Goal: Task Accomplishment & Management: Manage account settings

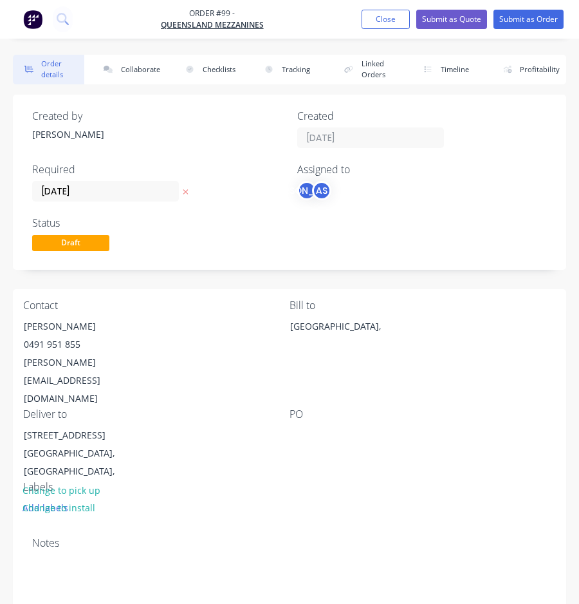
scroll to position [353, 0]
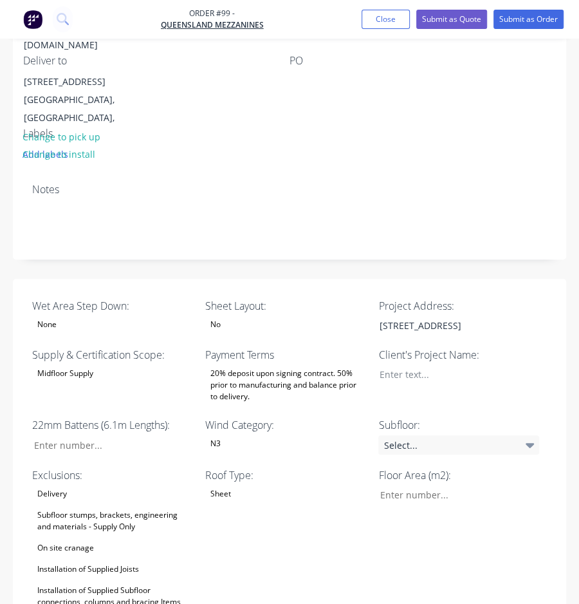
click at [84, 365] on div "Midfloor Supply" at bounding box center [65, 373] width 66 height 17
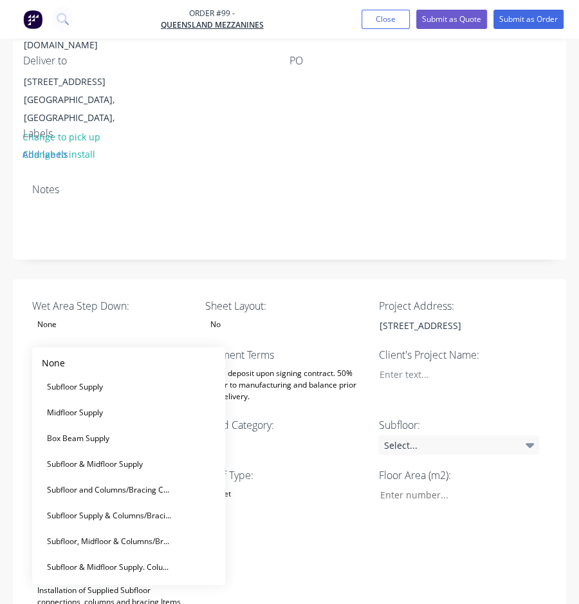
click at [84, 365] on div "Midfloor Supply" at bounding box center [65, 373] width 66 height 17
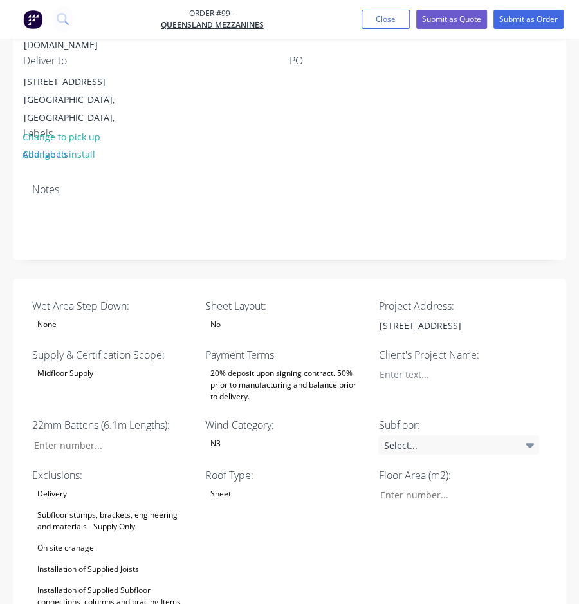
click at [423, 528] on div "Floor Area (m2):" at bounding box center [458, 549] width 161 height 164
click at [533, 443] on icon at bounding box center [530, 445] width 9 height 5
click at [438, 485] on input "Wet Area Step Down:" at bounding box center [454, 494] width 170 height 19
type input "86"
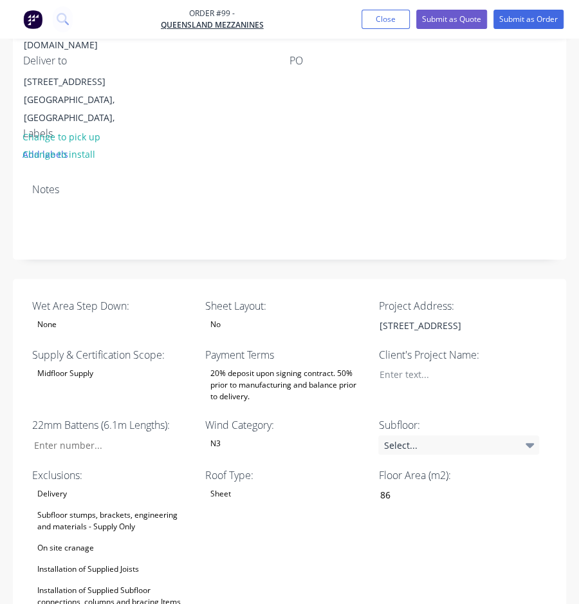
click at [422, 518] on div "Floor Area (m2): 86" at bounding box center [458, 549] width 161 height 164
click at [454, 365] on div at bounding box center [449, 374] width 161 height 19
click at [437, 365] on div at bounding box center [449, 374] width 161 height 19
click at [269, 435] on div "N3" at bounding box center [285, 443] width 161 height 17
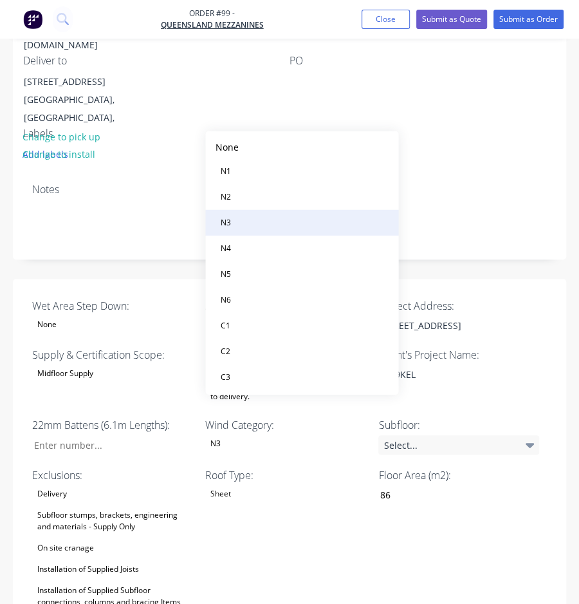
click at [263, 219] on button "N3" at bounding box center [301, 223] width 193 height 26
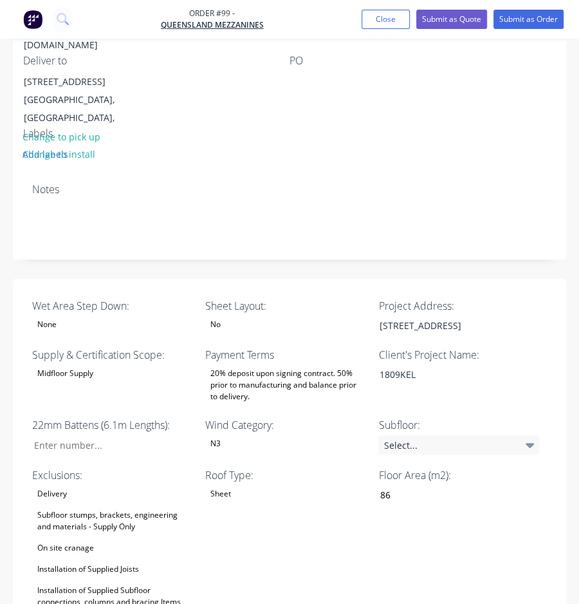
click at [258, 485] on div "Sheet" at bounding box center [285, 493] width 161 height 17
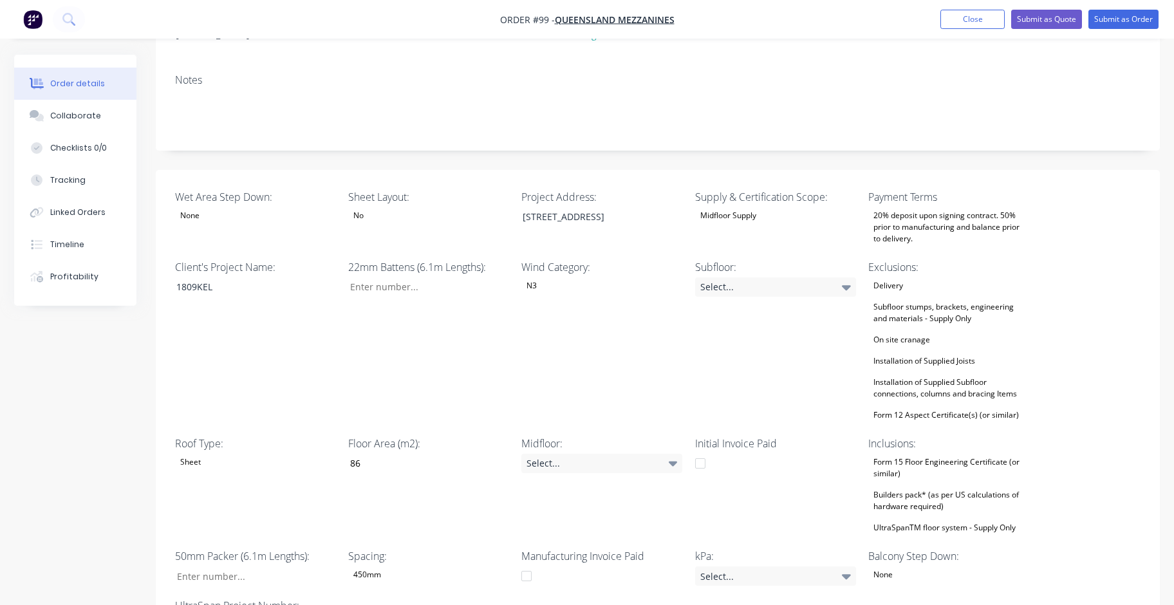
scroll to position [225, 0]
click at [578, 208] on div "[STREET_ADDRESS]" at bounding box center [592, 217] width 161 height 19
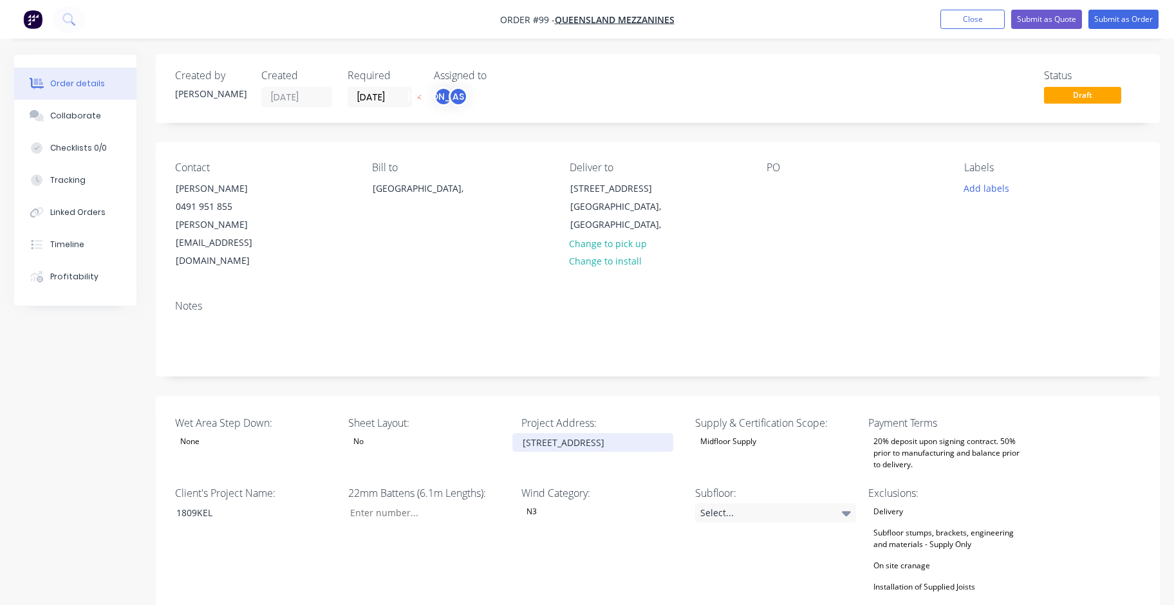
scroll to position [0, 0]
drag, startPoint x: 622, startPoint y: 407, endPoint x: 521, endPoint y: 407, distance: 101.0
click at [521, 434] on div "[STREET_ADDRESS]" at bounding box center [592, 443] width 161 height 19
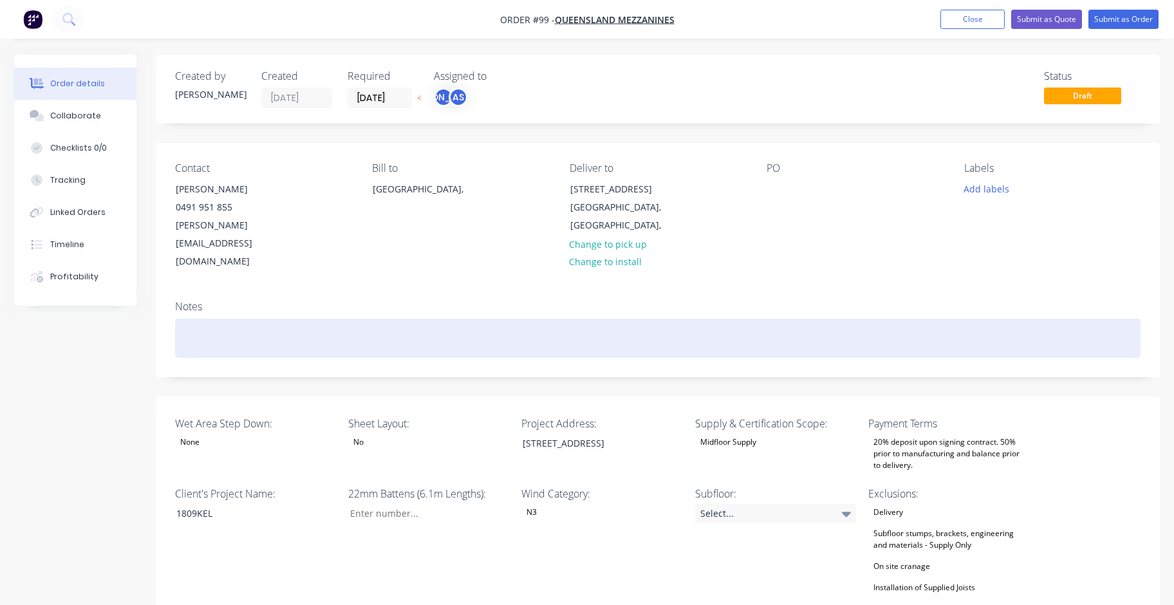
click at [578, 319] on div at bounding box center [657, 338] width 965 height 39
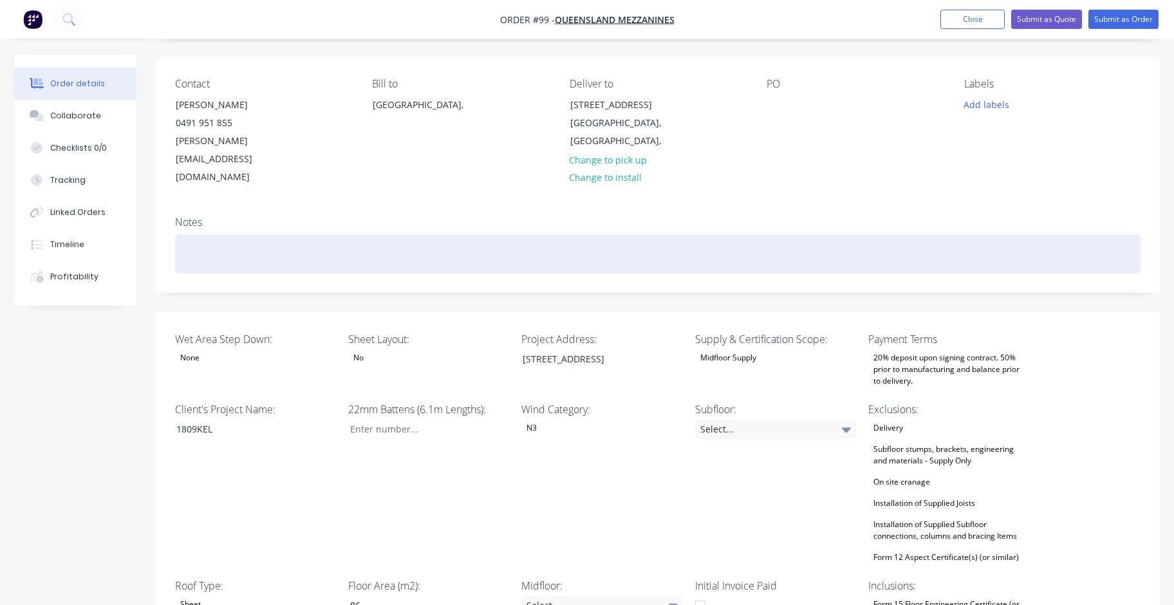
scroll to position [85, 0]
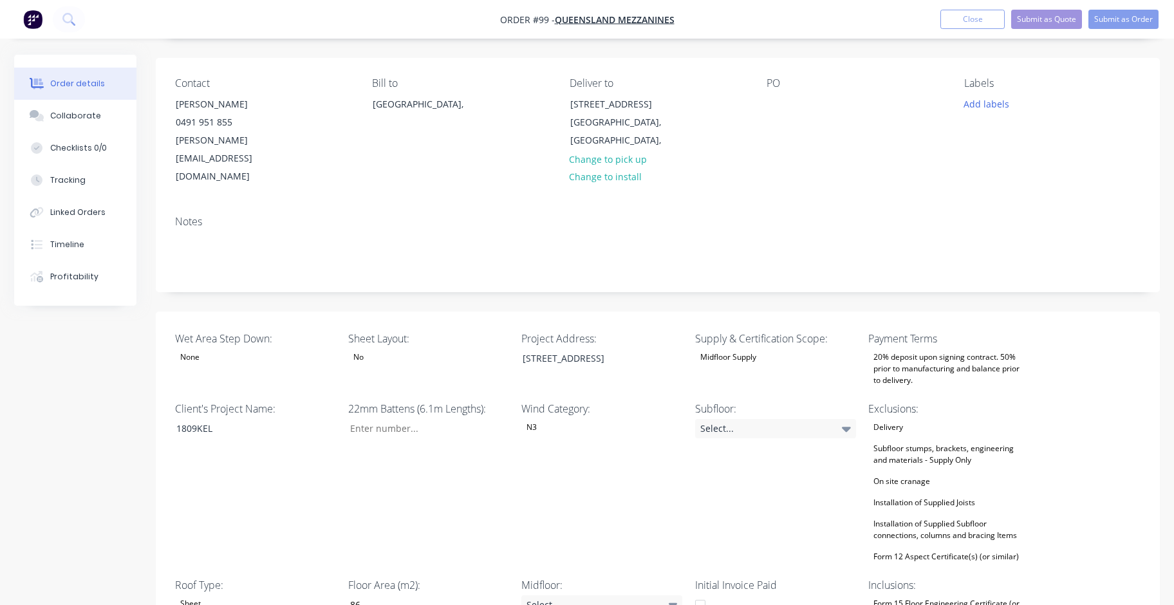
click at [578, 473] on div "On site cranage" at bounding box center [901, 481] width 67 height 17
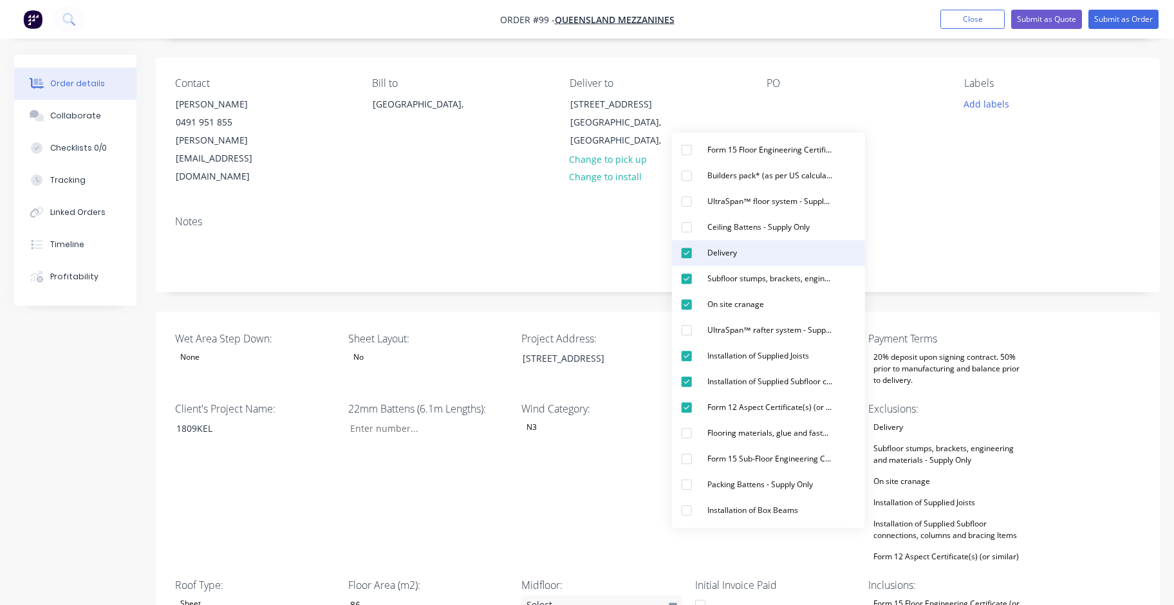
click at [578, 252] on div "button" at bounding box center [687, 253] width 26 height 26
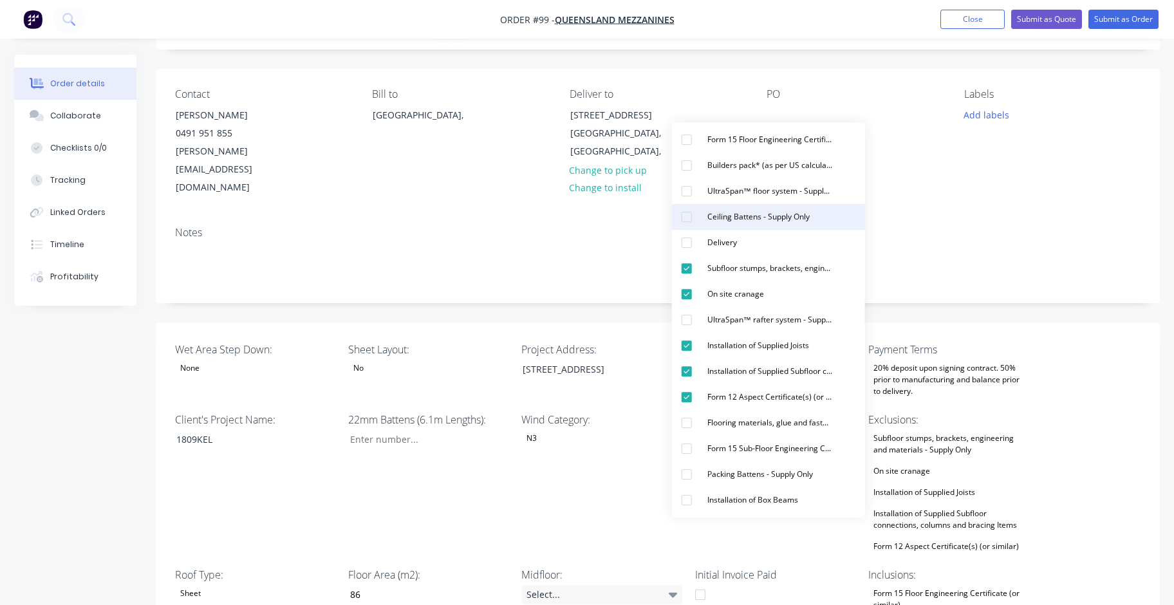
scroll to position [75, 0]
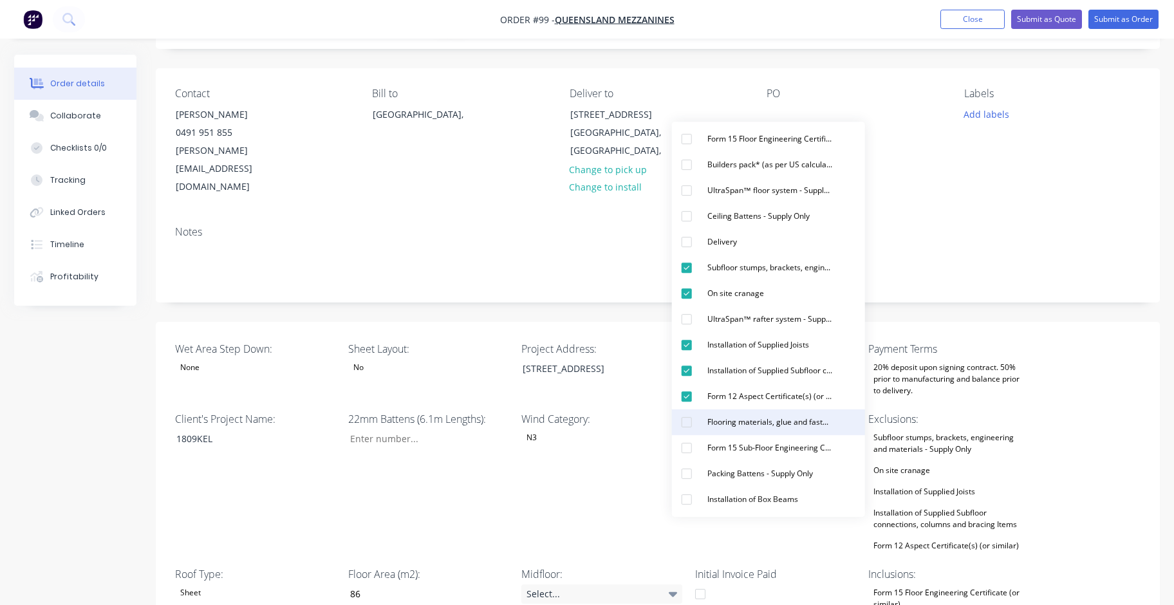
click at [578, 420] on div "button" at bounding box center [687, 422] width 26 height 26
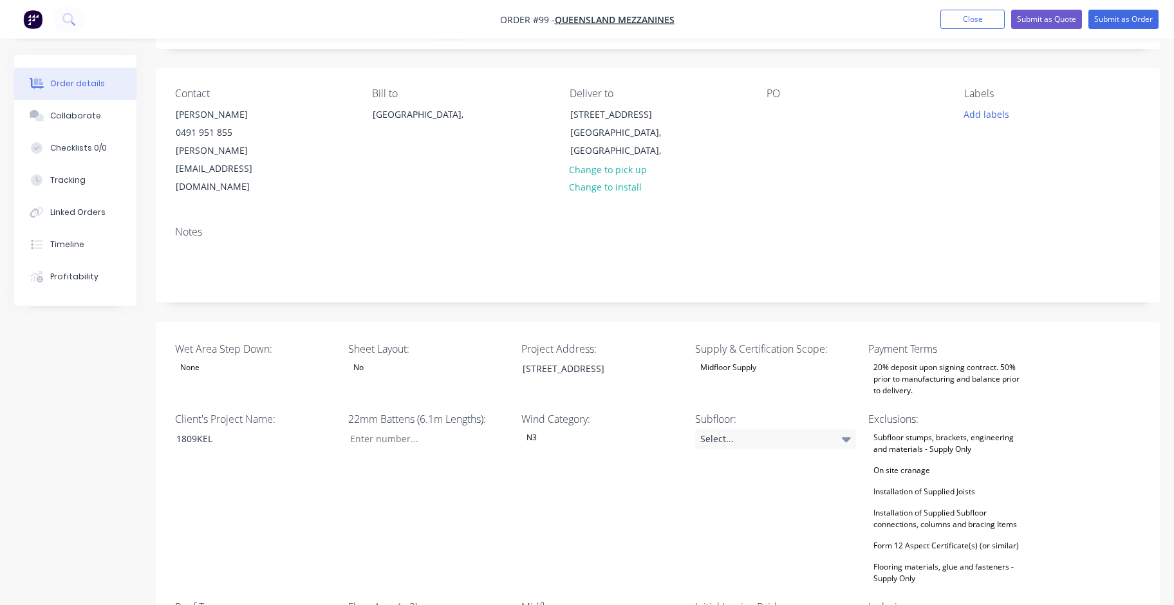
click at [578, 216] on div "Notes" at bounding box center [658, 259] width 1004 height 86
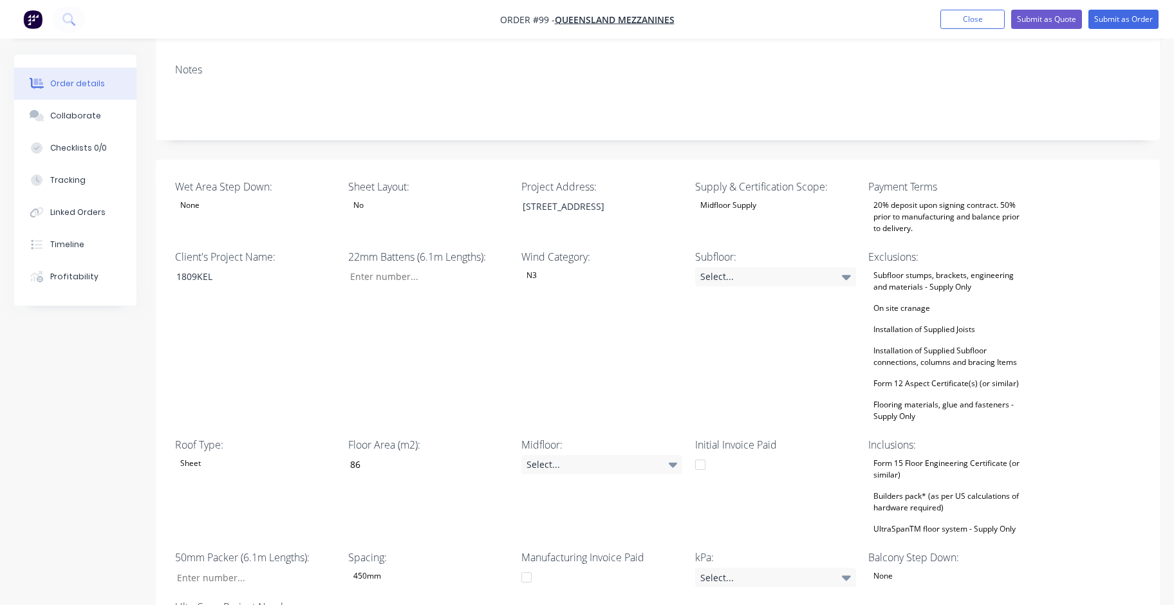
click at [578, 455] on div "Form 15 Floor Engineering Certificate (or similar)" at bounding box center [948, 469] width 161 height 28
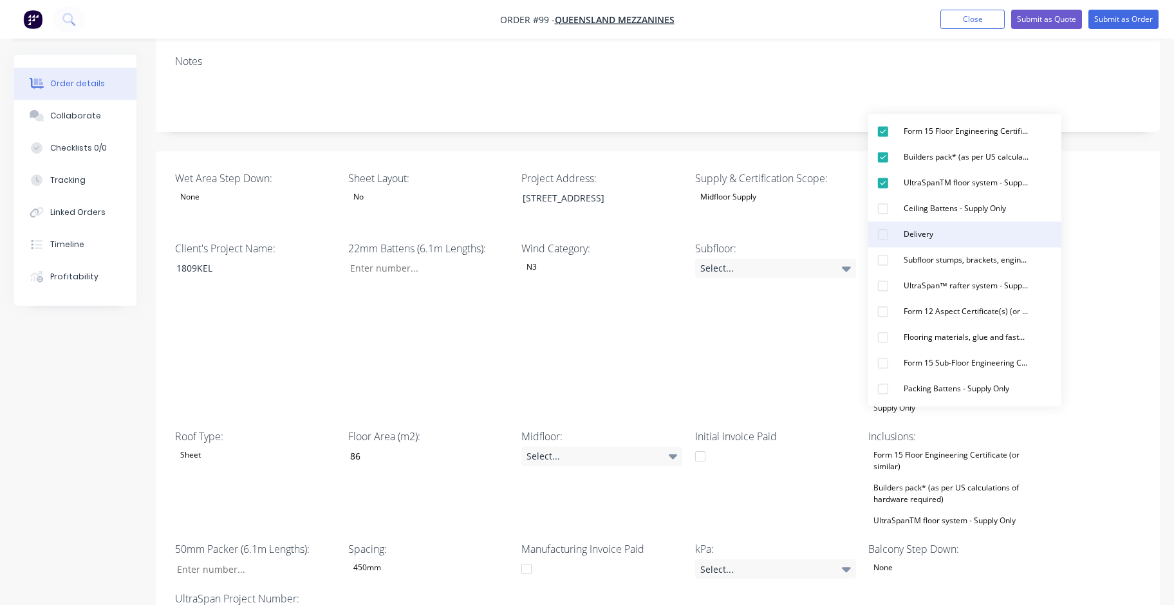
scroll to position [246, 0]
click at [578, 233] on div "button" at bounding box center [883, 234] width 26 height 26
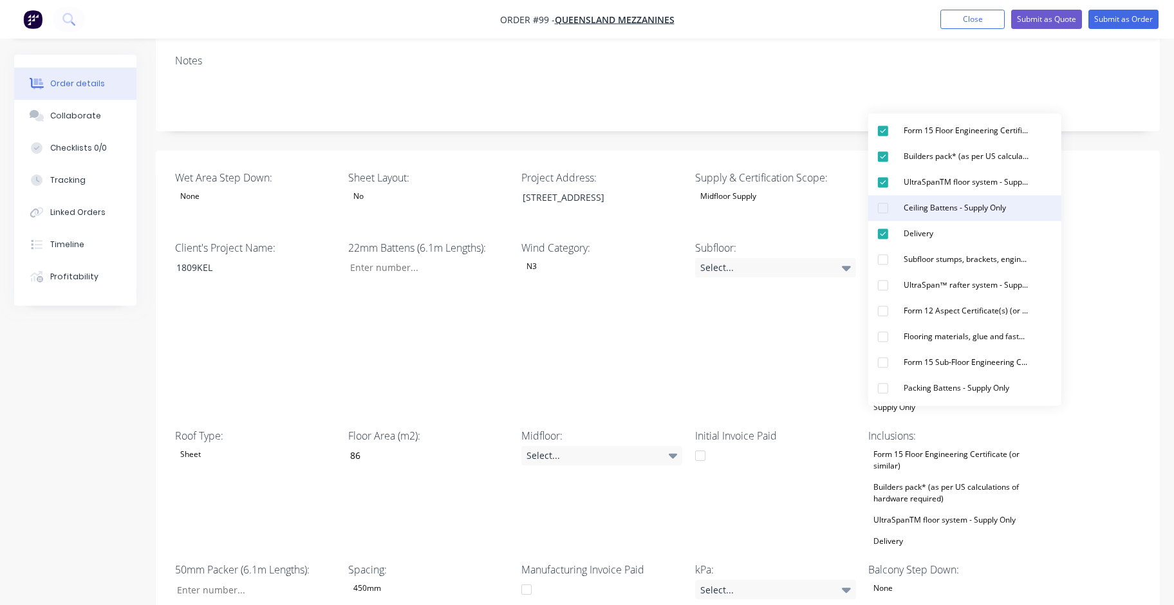
click at [578, 208] on div "button" at bounding box center [883, 208] width 26 height 26
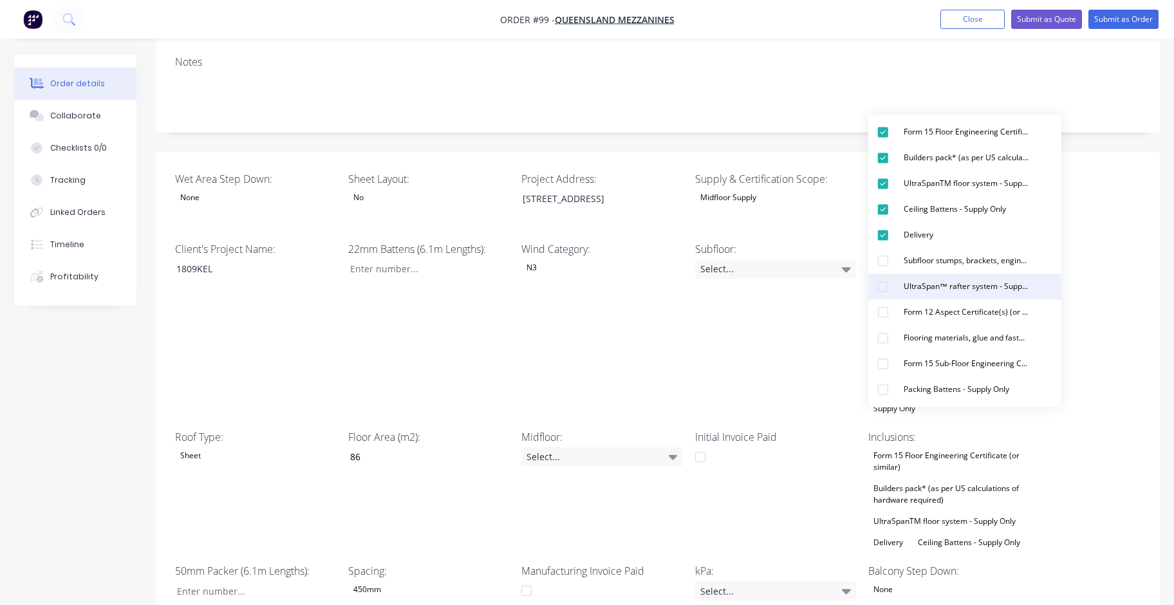
scroll to position [245, 0]
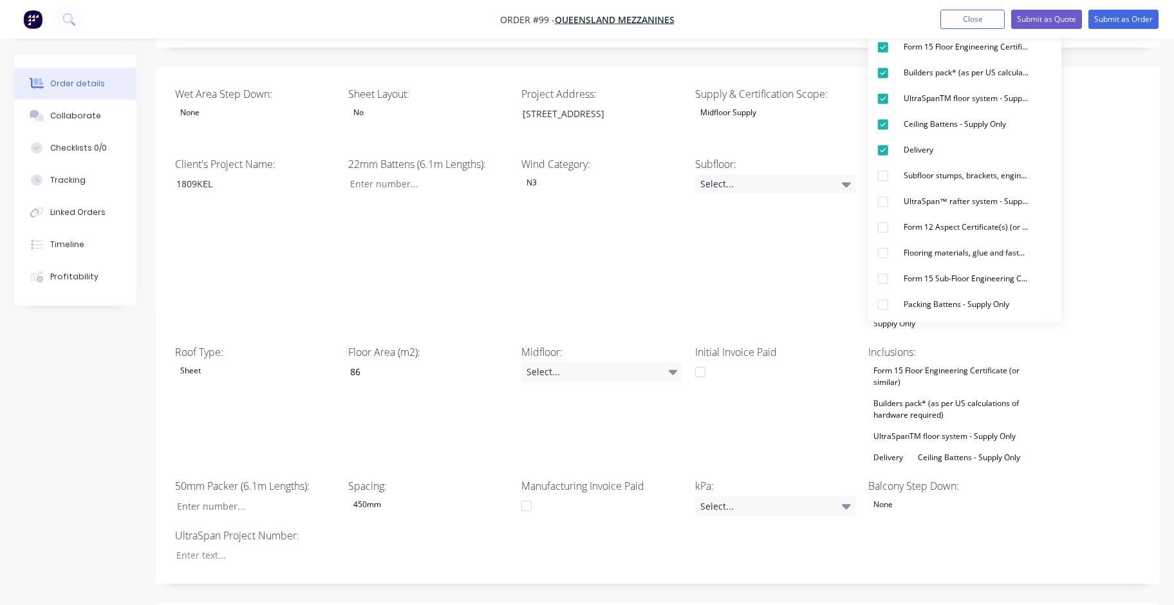
click at [578, 231] on div "Subfloor: Select..." at bounding box center [775, 244] width 161 height 176
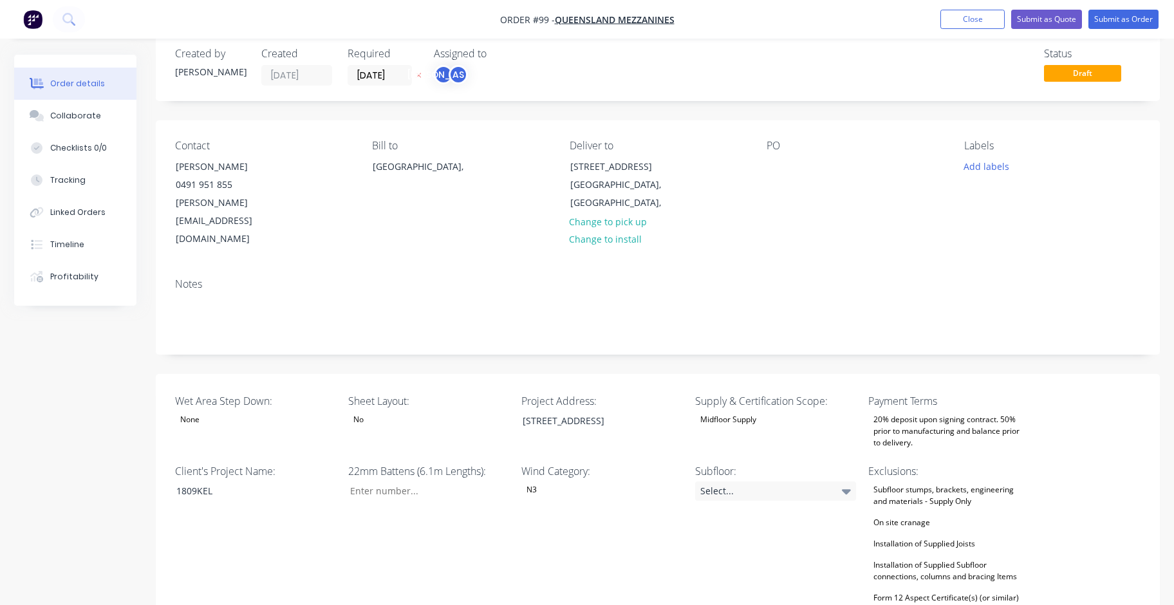
scroll to position [22, 0]
click at [207, 279] on div "Notes" at bounding box center [657, 285] width 965 height 12
click at [195, 279] on div "Notes" at bounding box center [657, 285] width 965 height 12
click at [189, 279] on div "Notes" at bounding box center [657, 285] width 965 height 12
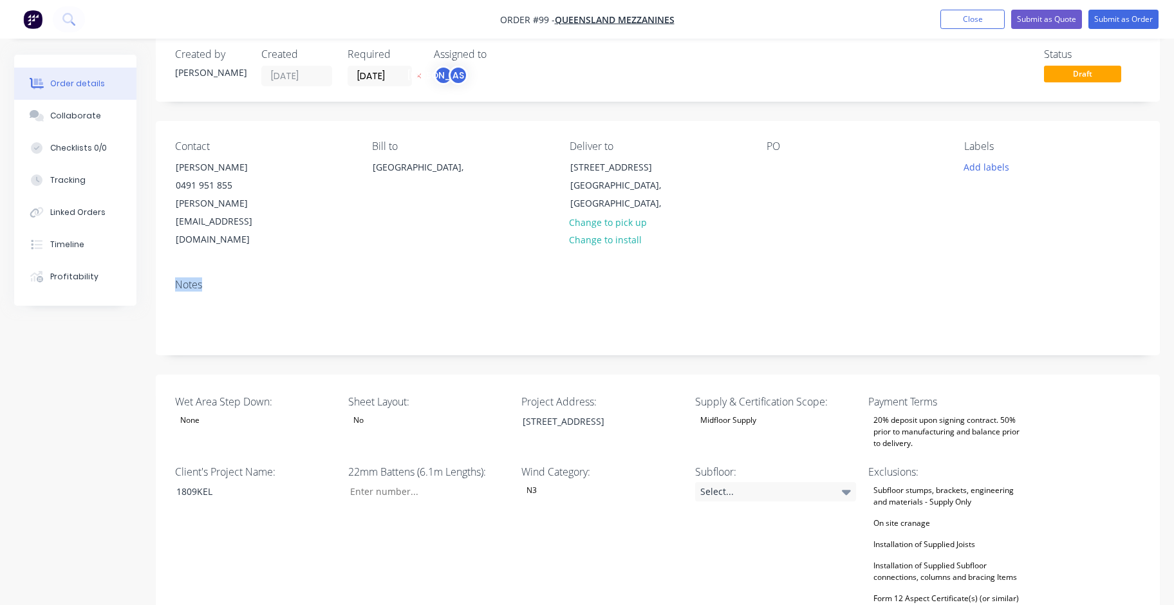
click at [248, 279] on div "Notes" at bounding box center [657, 285] width 965 height 12
click at [209, 279] on div "Notes" at bounding box center [657, 285] width 965 height 12
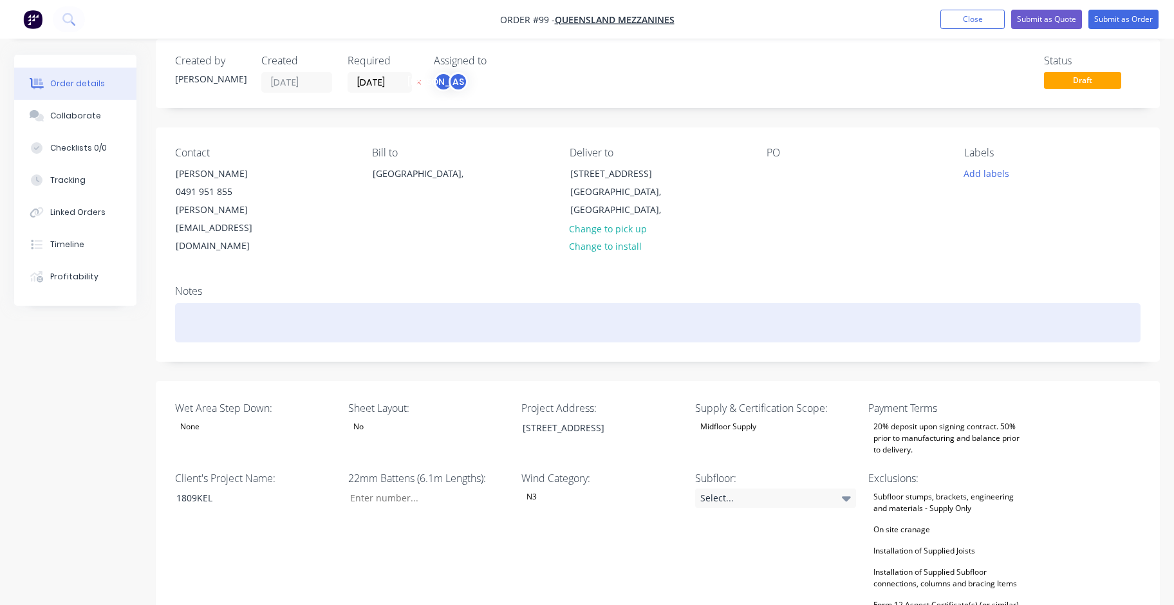
scroll to position [0, 0]
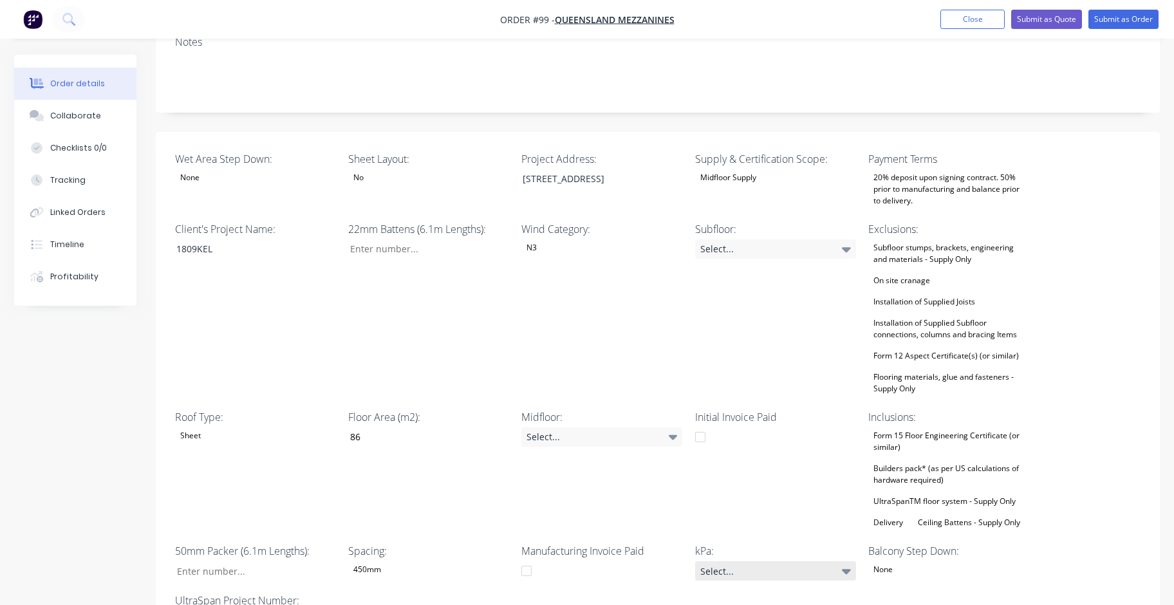
click at [578, 561] on div "Select..." at bounding box center [775, 570] width 161 height 19
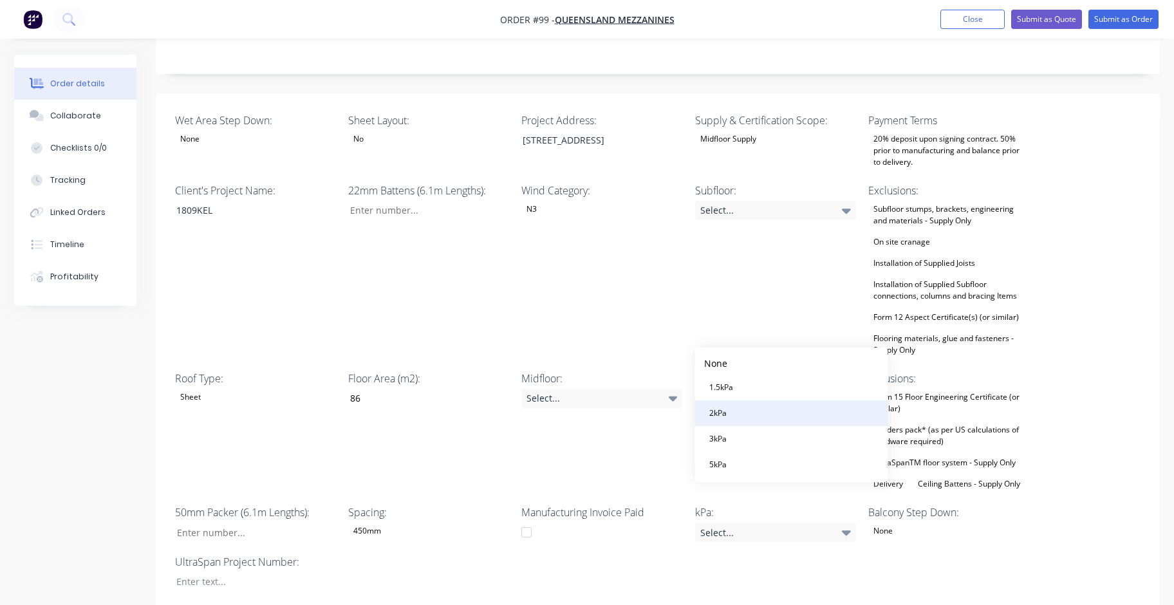
click at [578, 413] on button "2kPa" at bounding box center [790, 413] width 193 height 26
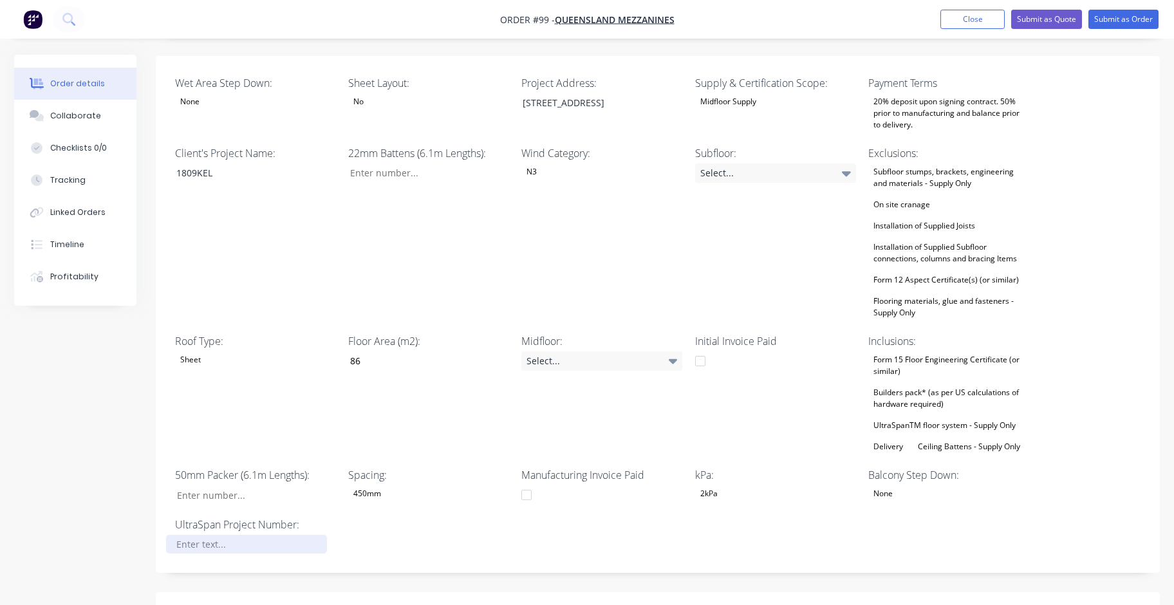
click at [250, 535] on div at bounding box center [246, 544] width 161 height 19
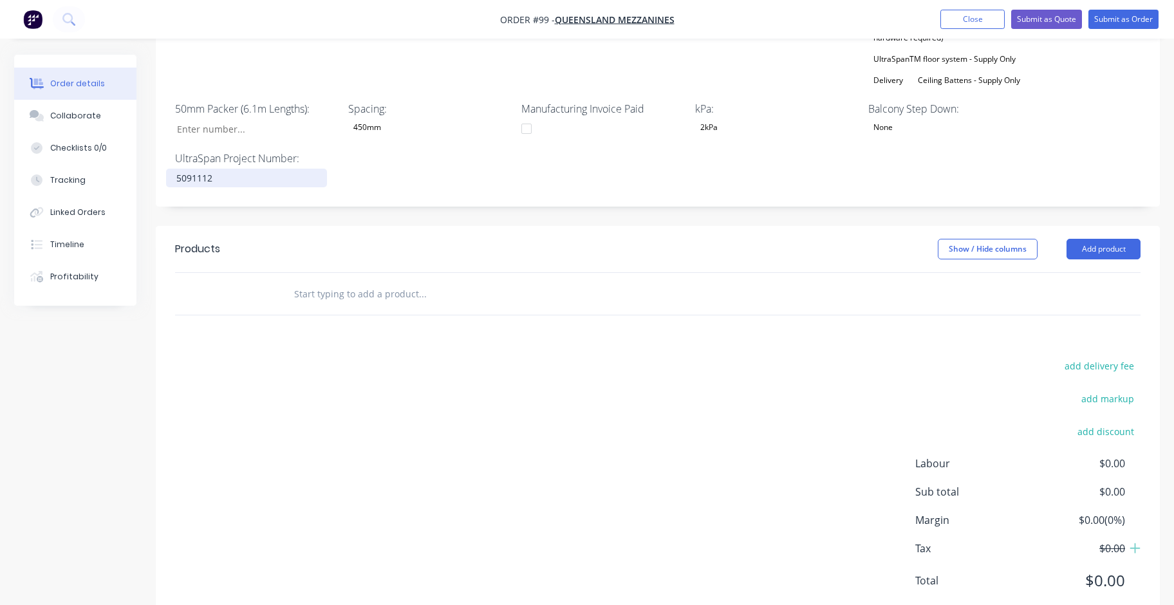
scroll to position [707, 0]
click at [578, 389] on button "add markup" at bounding box center [1107, 397] width 66 height 17
click at [578, 391] on div "add delivery fee Markup name (Optional) 0% add discount Labour $0.00 Sub total …" at bounding box center [657, 482] width 965 height 245
drag, startPoint x: 1087, startPoint y: 368, endPoint x: 1125, endPoint y: 368, distance: 37.3
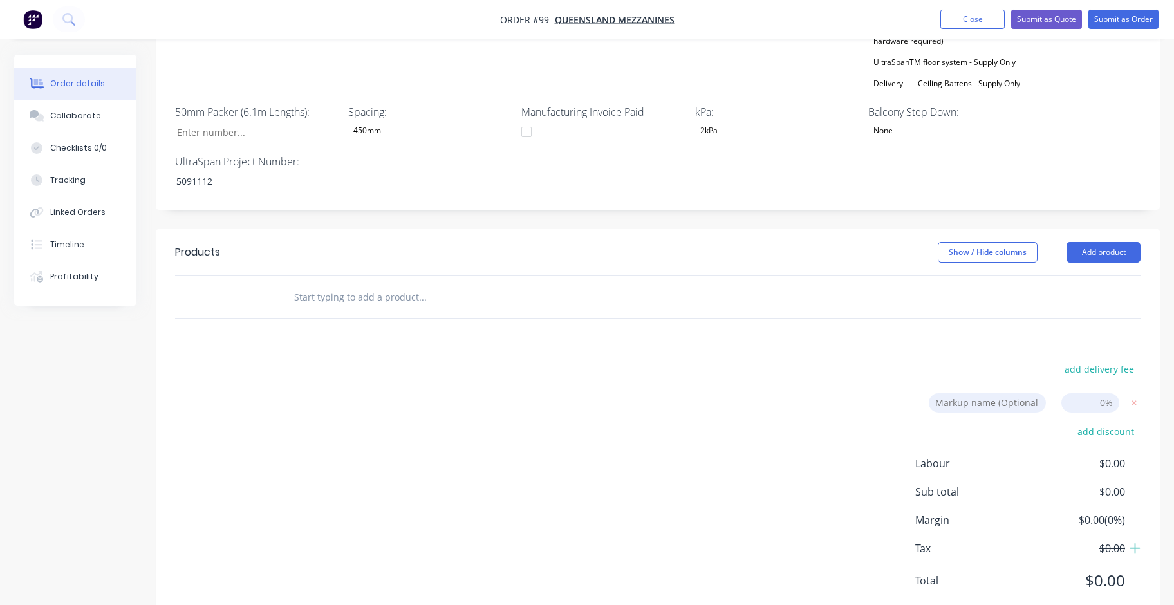
click at [578, 393] on form "Markup name (Optional) 0%" at bounding box center [1029, 402] width 222 height 19
type input "25"
click at [578, 381] on div "add delivery fee Markup name (Optional) 25 25 0% add discount Labour $0.00 Sub …" at bounding box center [657, 482] width 965 height 245
click at [578, 360] on div "add delivery fee Markup name (Optional) 25 25 0% add discount Labour $0.00 Sub …" at bounding box center [657, 482] width 965 height 245
click at [578, 424] on div "add delivery fee Markup name (Optional) 25 25 0% add discount Labour $0.00 Sub …" at bounding box center [657, 482] width 965 height 245
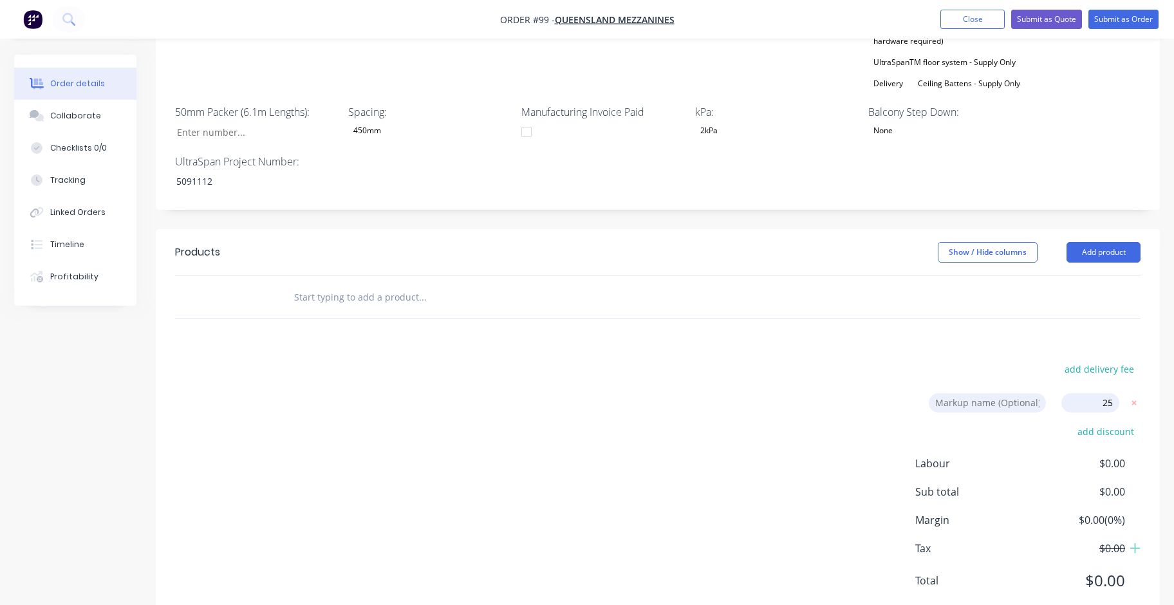
click at [578, 393] on input "25" at bounding box center [1090, 402] width 58 height 19
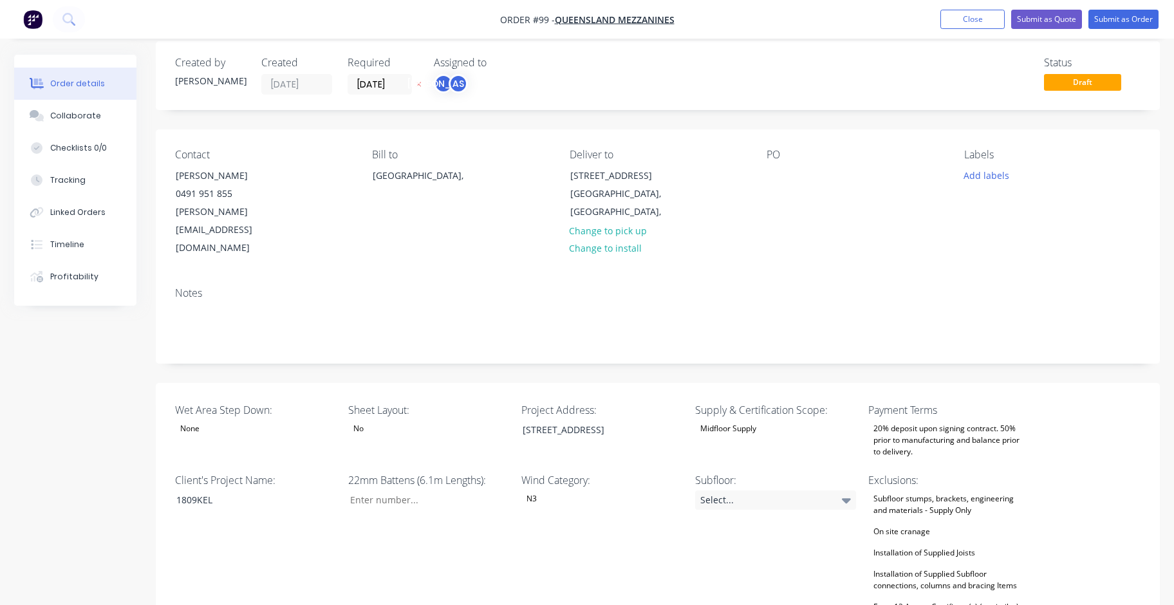
scroll to position [0, 0]
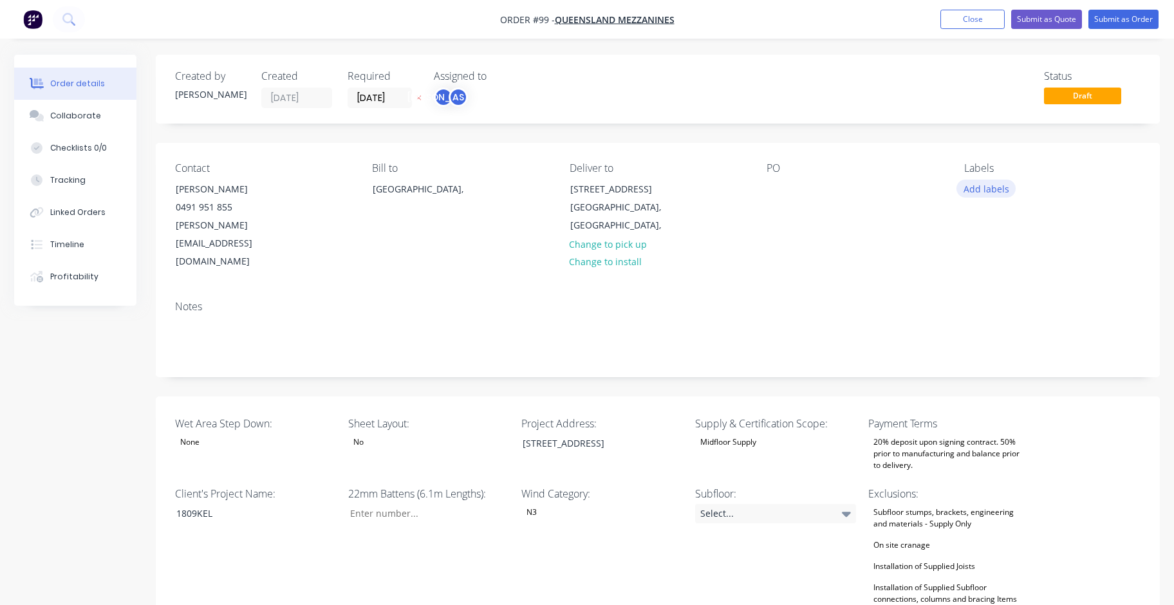
click at [578, 188] on button "Add labels" at bounding box center [985, 188] width 59 height 17
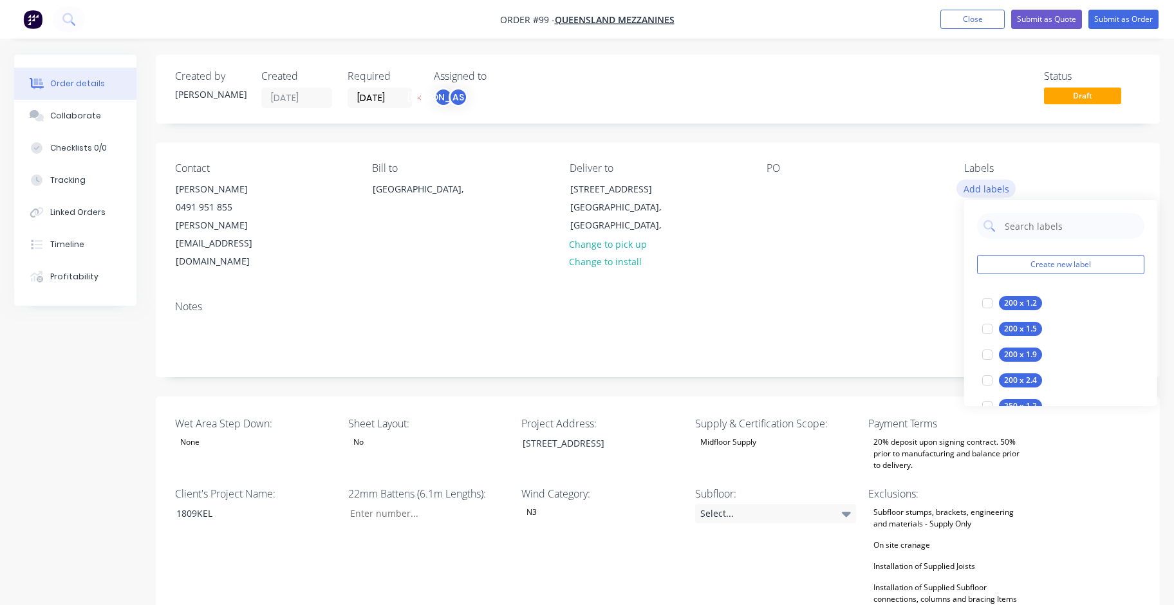
click at [578, 188] on button "Add labels" at bounding box center [985, 188] width 59 height 17
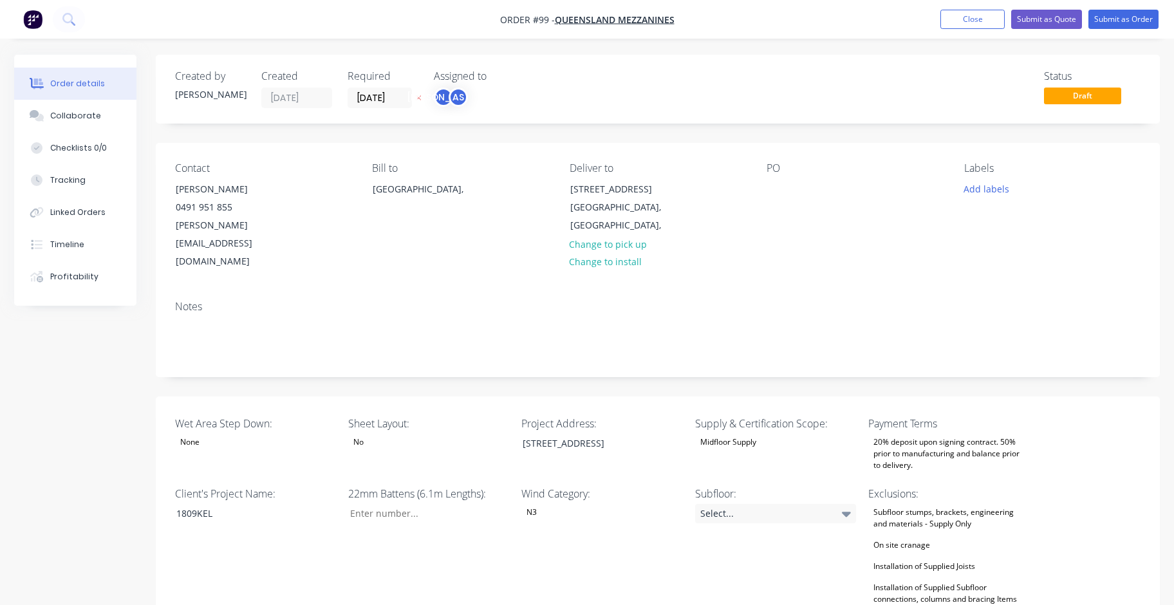
click at [193, 300] on div "Notes" at bounding box center [657, 306] width 965 height 12
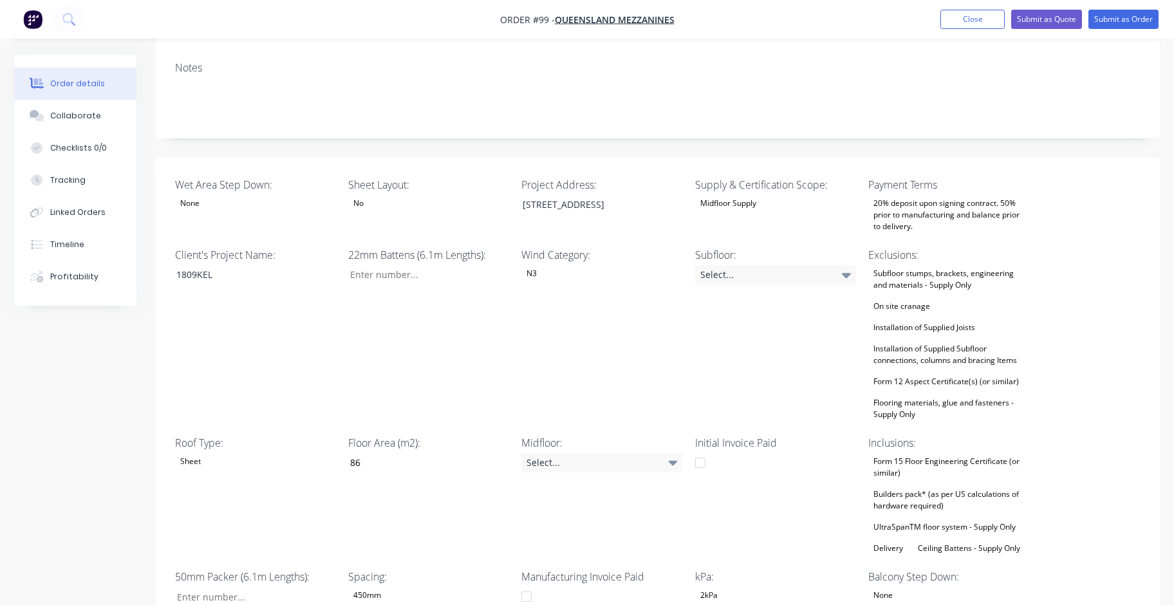
click at [578, 314] on div "Wind Category: N3" at bounding box center [601, 335] width 161 height 176
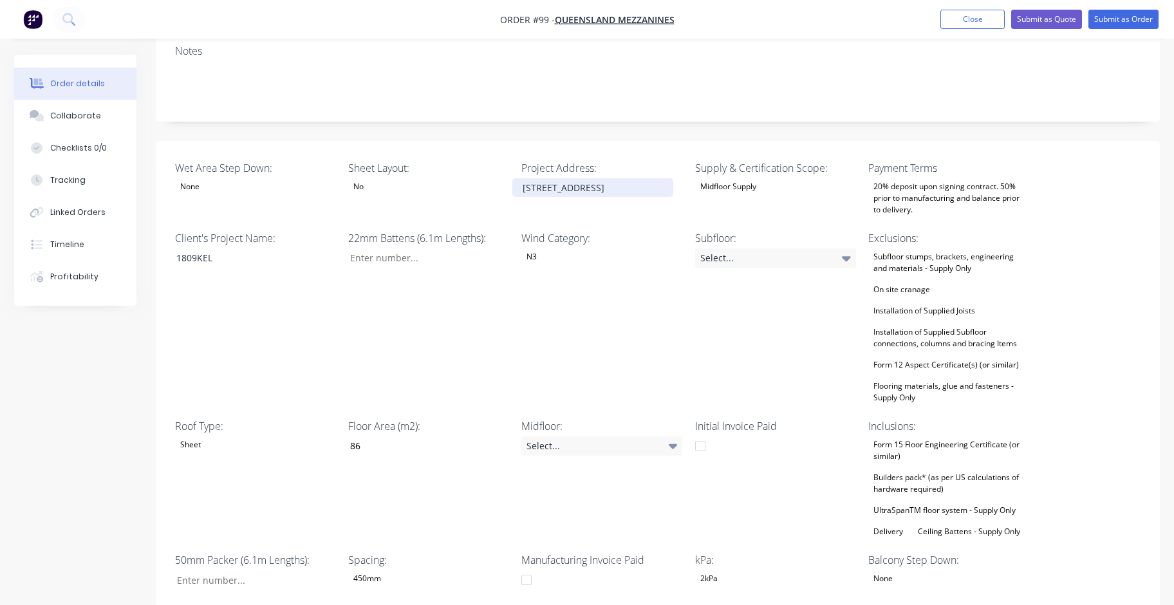
scroll to position [256, 0]
click at [422, 326] on div "22mm Battens (6.1m Lengths):" at bounding box center [428, 318] width 161 height 176
click at [578, 438] on icon at bounding box center [673, 445] width 9 height 14
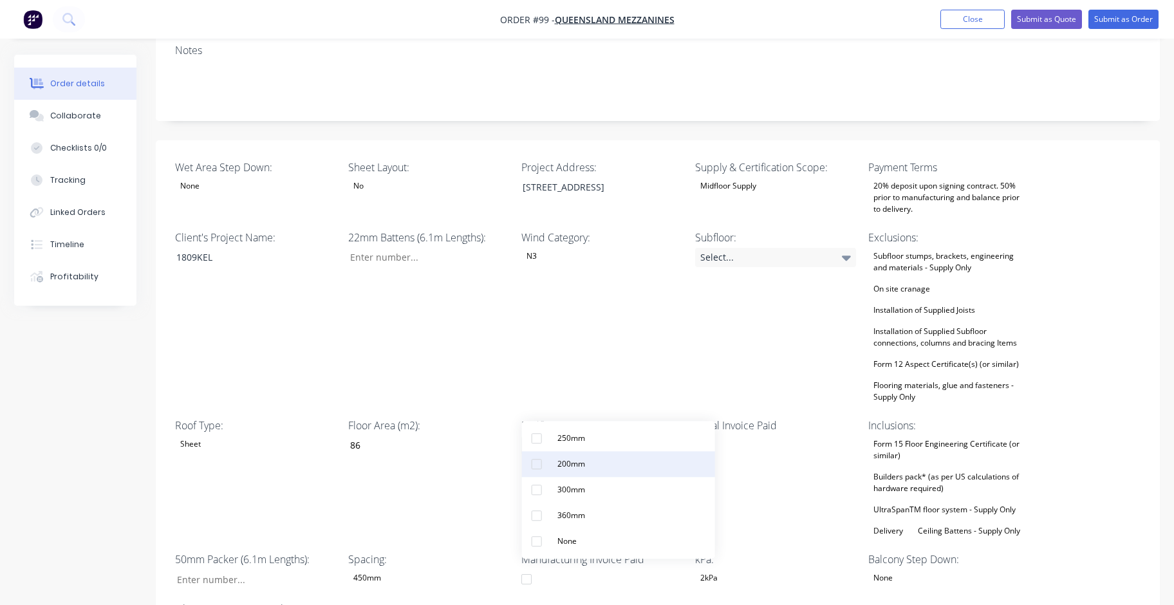
click at [578, 461] on button "200mm" at bounding box center [618, 464] width 193 height 26
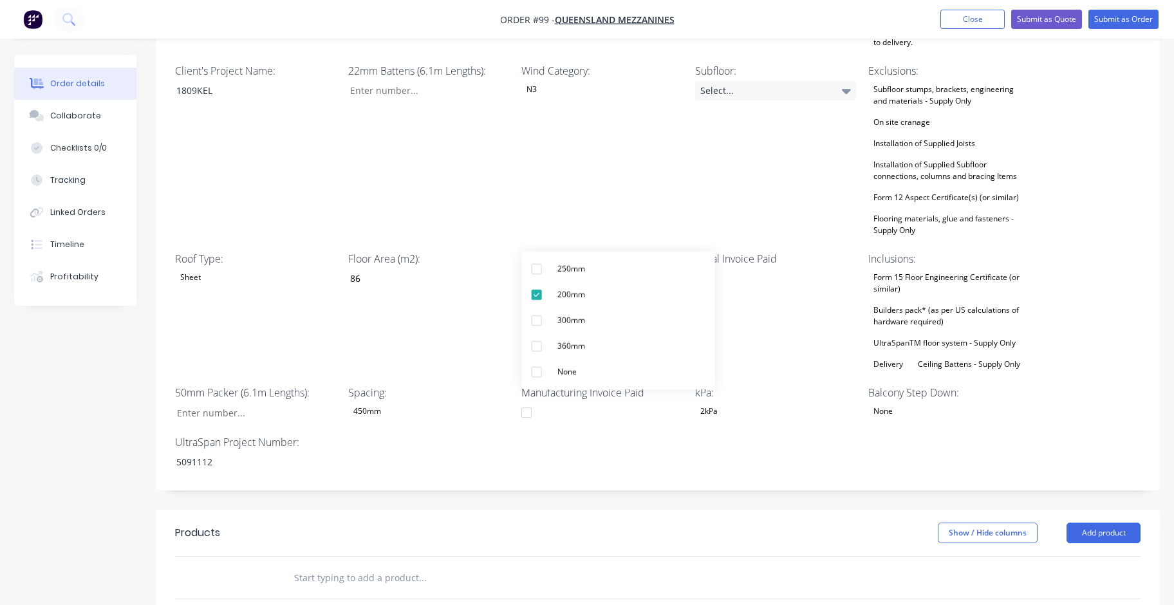
click at [578, 418] on div "Wet Area Step Down: None Sheet Layout: No Project Address: [STREET_ADDRESS] Sup…" at bounding box center [658, 232] width 1004 height 517
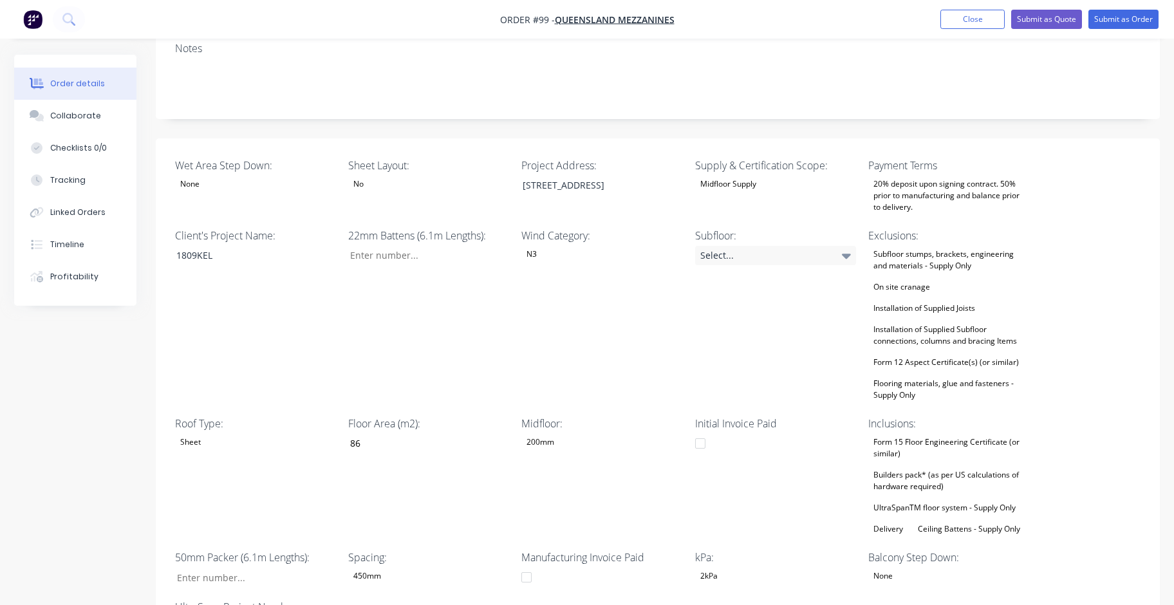
scroll to position [257, 0]
click at [568, 434] on div "200mm" at bounding box center [601, 442] width 161 height 17
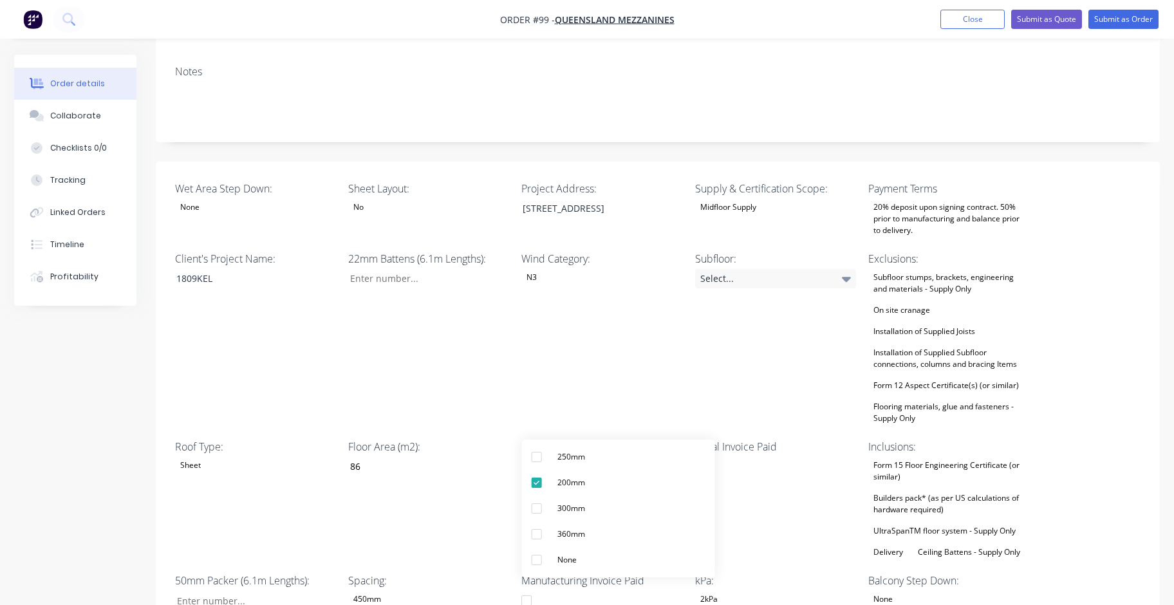
click at [578, 304] on div "Wind Category: N3" at bounding box center [601, 339] width 161 height 176
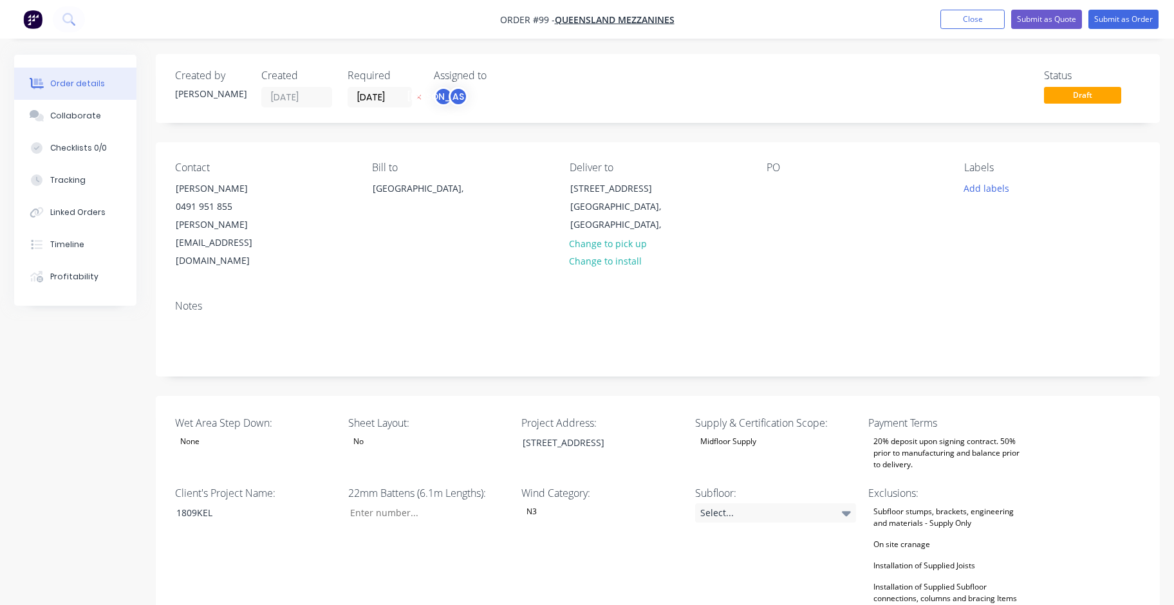
scroll to position [0, 0]
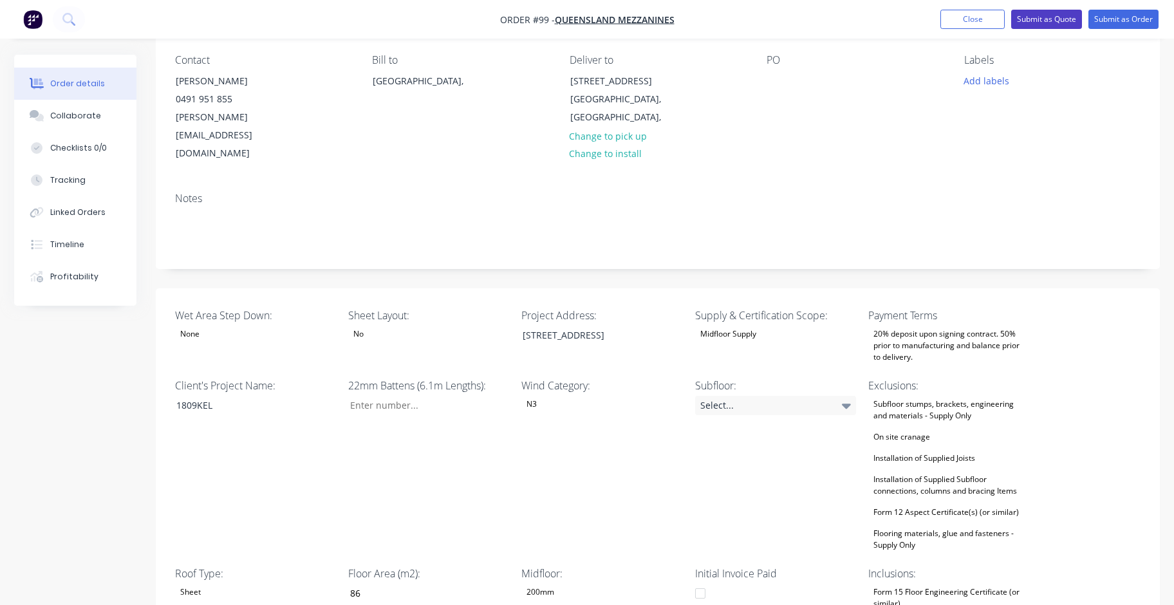
click at [578, 19] on button "Submit as Quote" at bounding box center [1046, 19] width 71 height 19
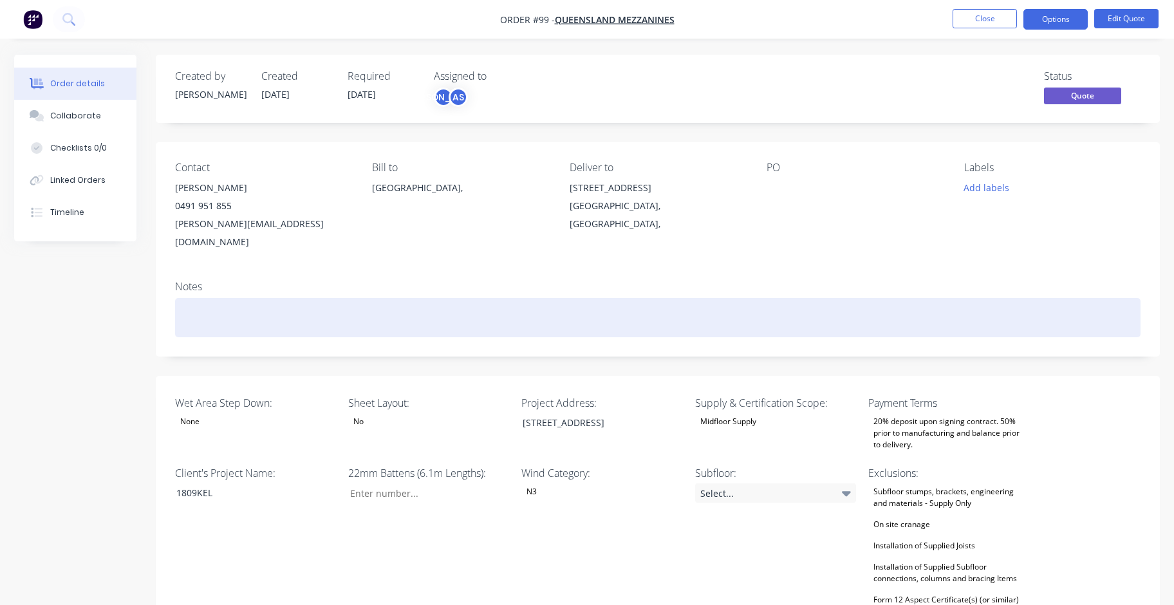
click at [194, 298] on div at bounding box center [657, 317] width 965 height 39
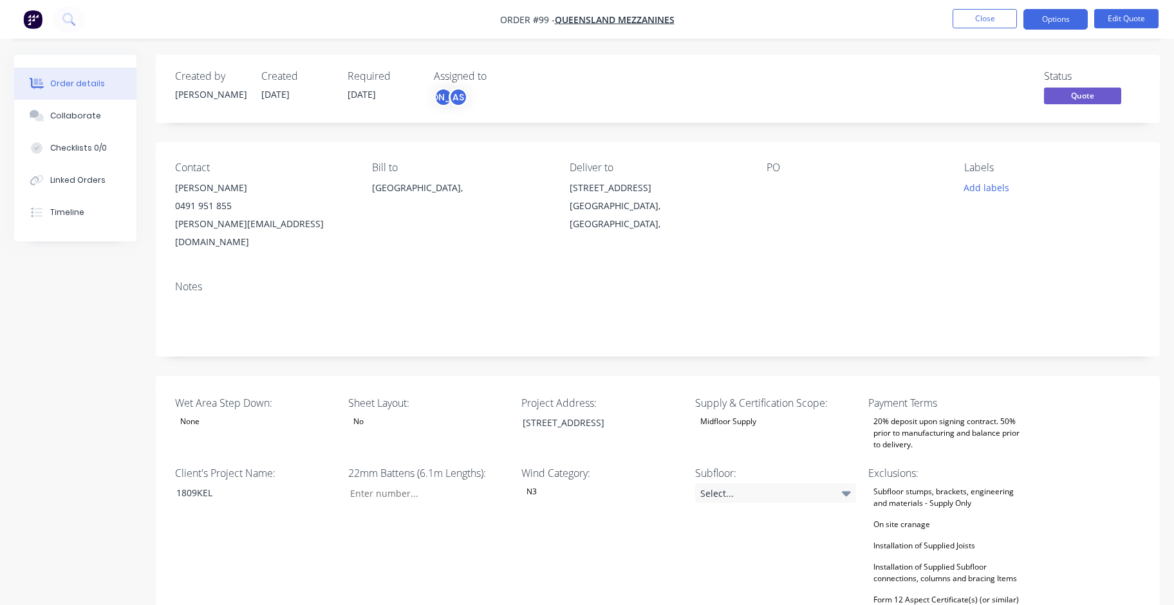
click at [196, 281] on div "Notes" at bounding box center [657, 287] width 965 height 12
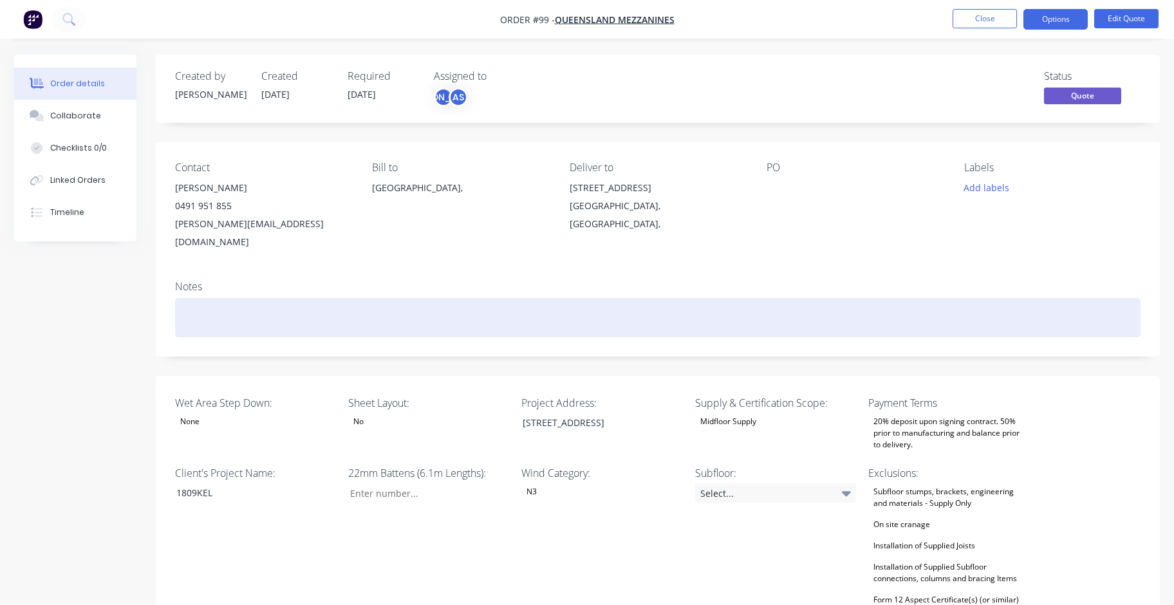
click at [196, 302] on div at bounding box center [657, 317] width 965 height 39
paste div
click at [187, 299] on div "Lower wall framing - top of plate 2535mm&nbsp;" at bounding box center [657, 317] width 965 height 39
click at [443, 298] on div "1. Lower wall framing - top of plate 2535mm&nbsp;" at bounding box center [657, 317] width 965 height 39
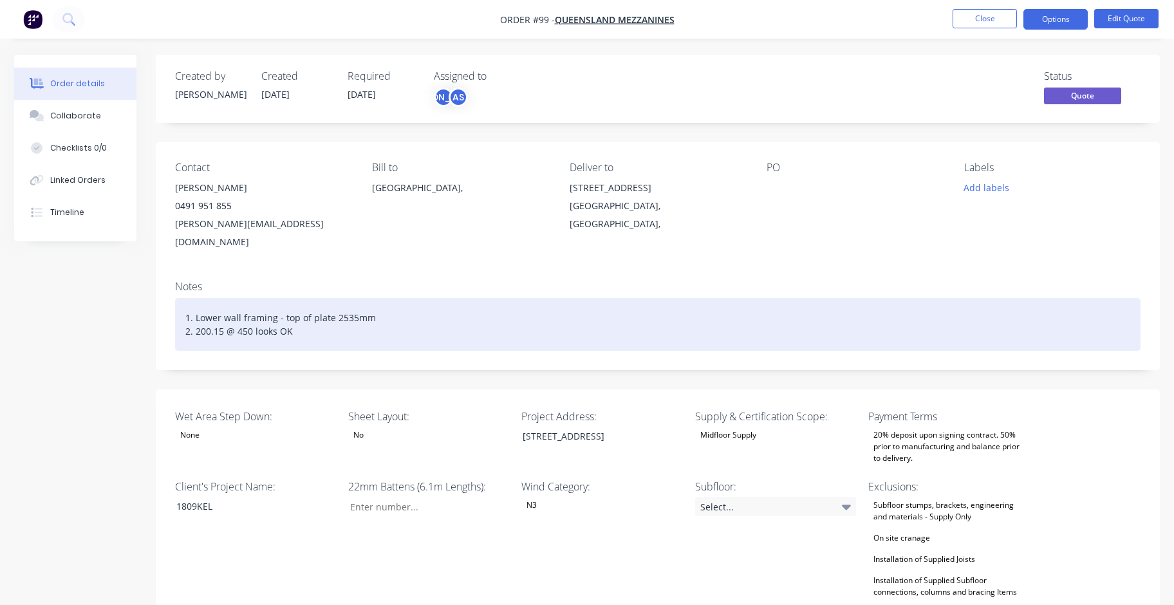
click at [562, 320] on div "1. Lower wall framing - top of plate 2535mm 2. 200.15 @ 450 looks OK" at bounding box center [657, 324] width 965 height 53
click at [538, 298] on div "1. Lower wall framing - top of plate 2535mm 2. 200.15 @ 450 looks OK" at bounding box center [657, 324] width 965 height 53
click at [321, 311] on div "1. Lower wall framing - top of plate 2535mm 2. 200.15 @ 450 looks OK" at bounding box center [657, 324] width 965 height 53
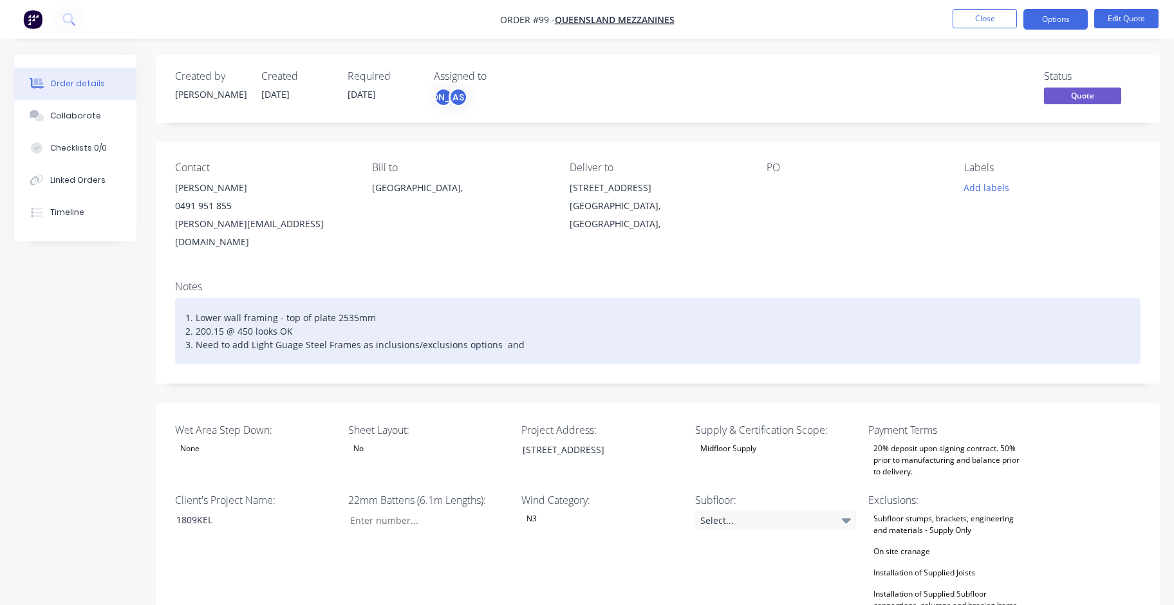
click at [505, 331] on div "1. Lower wall framing - top of plate 2535mm 2. 200.15 @ 450 looks OK 3. Need to…" at bounding box center [657, 331] width 965 height 66
click at [520, 326] on div "1. Lower wall framing - top of plate 2535mm 2. 200.15 @ 450 looks OK 3. Need to…" at bounding box center [657, 331] width 965 height 66
click at [281, 329] on div "1. Lower wall framing - top of plate 2535mm 2. 200.15 @ 450 looks OK 3. Need to…" at bounding box center [657, 331] width 965 height 66
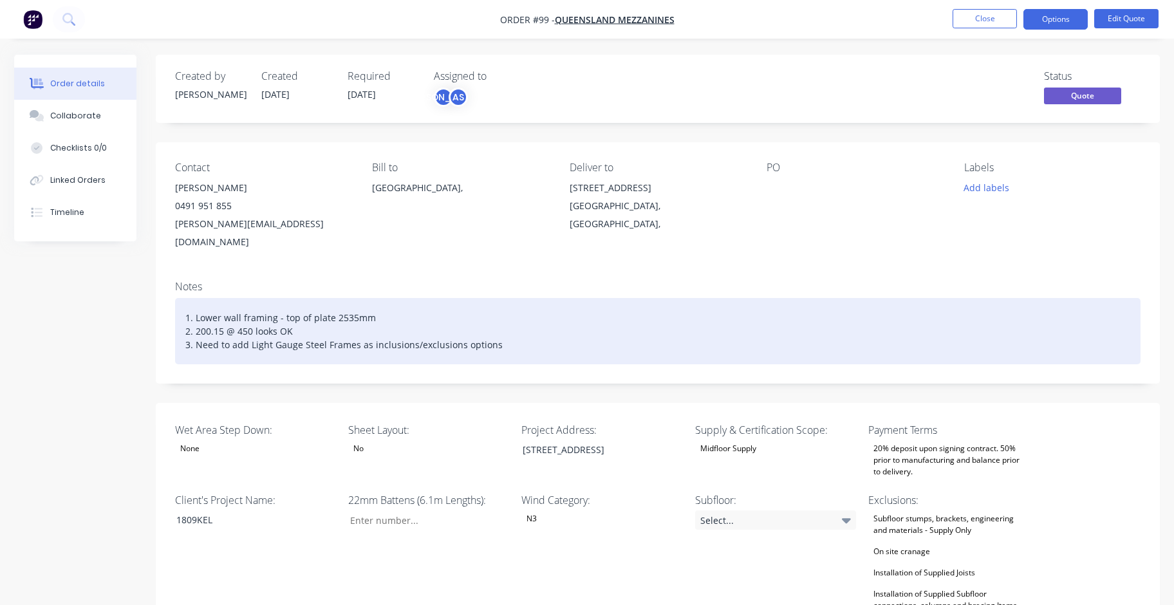
click at [578, 331] on div "1. Lower wall framing - top of plate 2535mm 2. 200.15 @ 450 looks OK 3. Need to…" at bounding box center [657, 331] width 965 height 66
click at [526, 330] on div "1. Lower wall framing - top of plate 2535mm 2. 200.15 @ 450 looks OK 3. Need to…" at bounding box center [657, 331] width 965 height 66
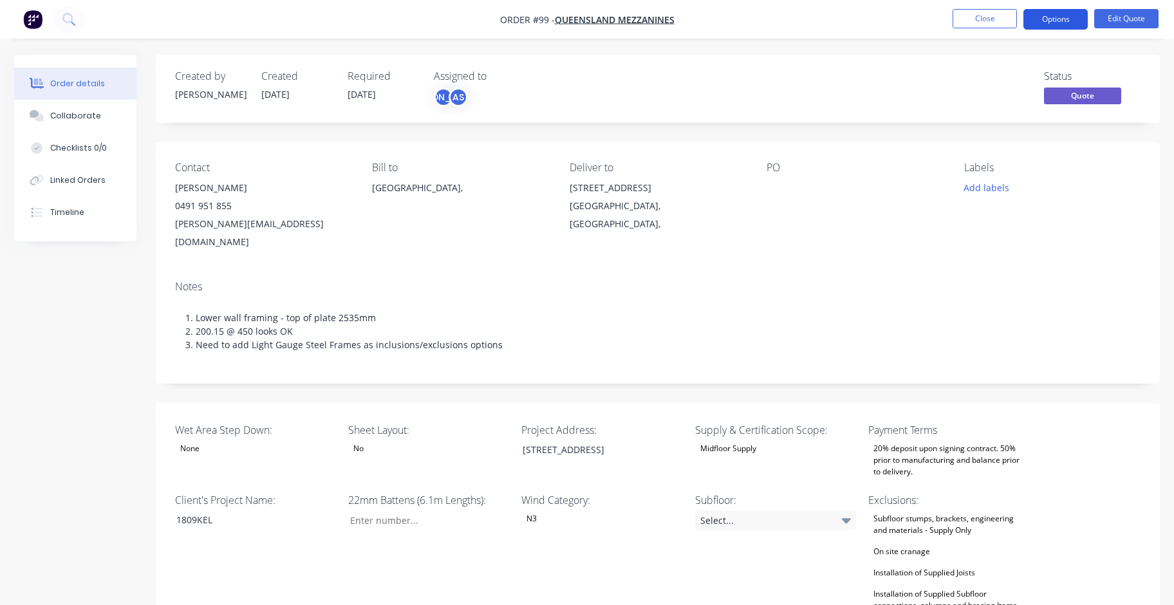
click at [578, 18] on button "Options" at bounding box center [1055, 19] width 64 height 21
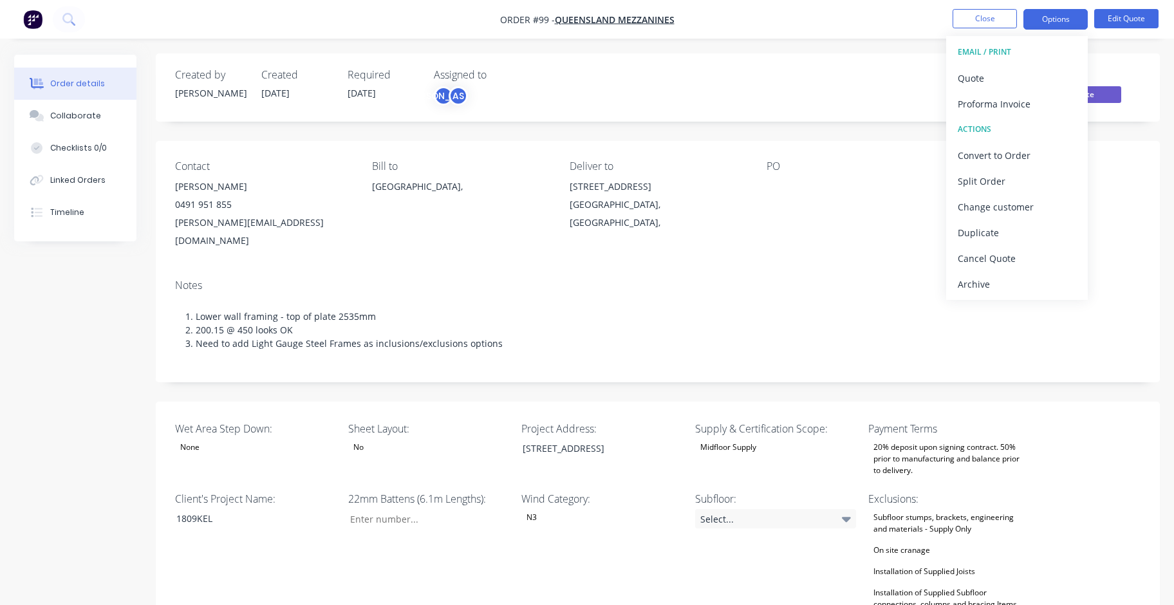
scroll to position [1, 0]
click at [578, 244] on div "Contact Ryan Bloor 0491 951 855 ryan@queenslandmezzanines.com.au Bill to Queens…" at bounding box center [658, 206] width 1004 height 128
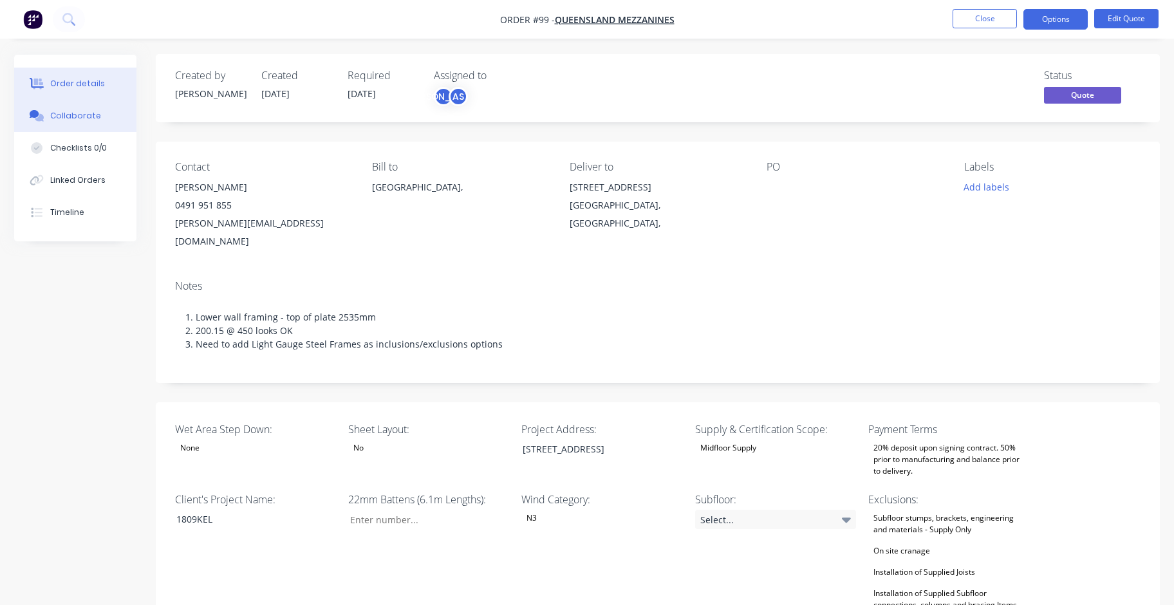
click at [79, 115] on div "Collaborate" at bounding box center [75, 116] width 51 height 12
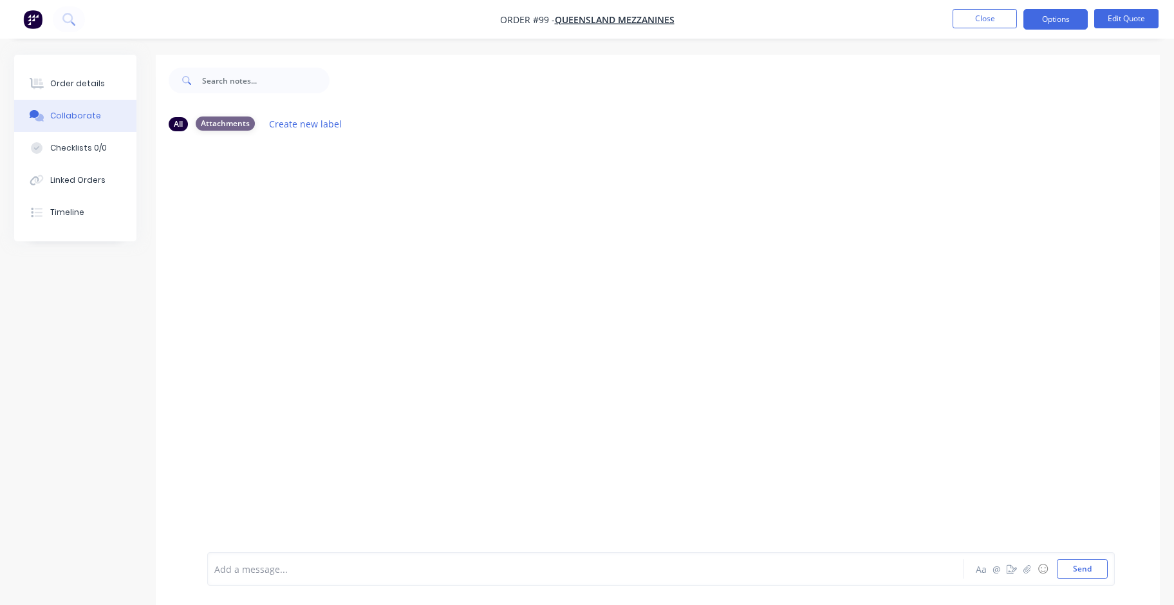
click at [225, 123] on div "Attachments" at bounding box center [225, 123] width 59 height 14
click at [66, 113] on div "Collaborate" at bounding box center [75, 116] width 51 height 12
click at [578, 14] on button "Options" at bounding box center [1055, 19] width 64 height 21
click at [73, 113] on div "Collaborate" at bounding box center [75, 116] width 51 height 12
click at [578, 571] on icon "button" at bounding box center [1026, 568] width 7 height 8
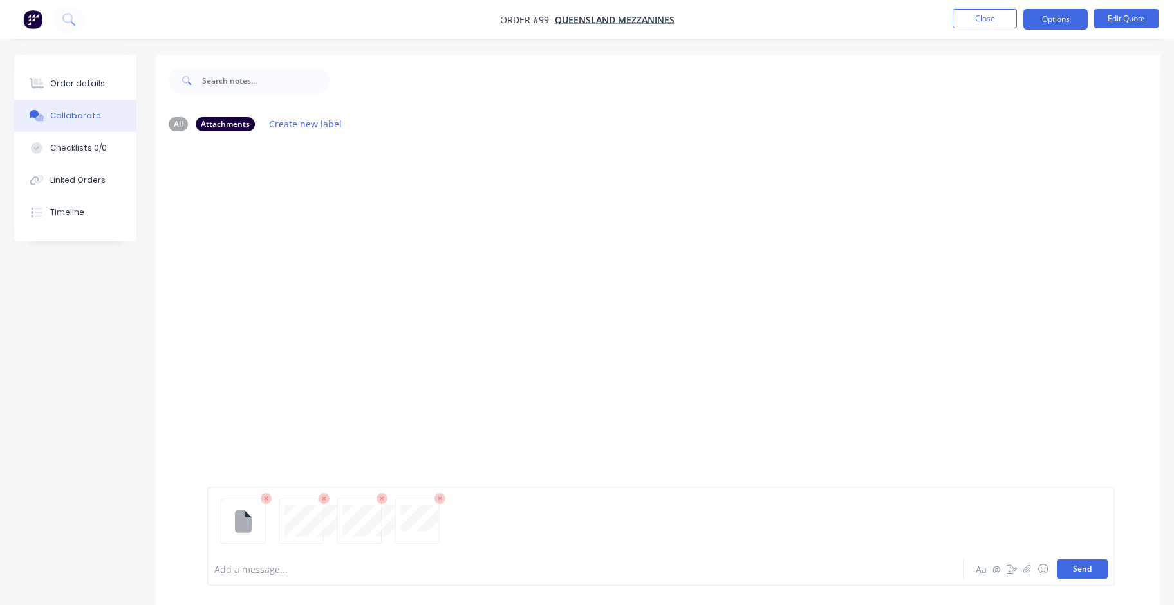
click at [578, 575] on button "Send" at bounding box center [1082, 568] width 51 height 19
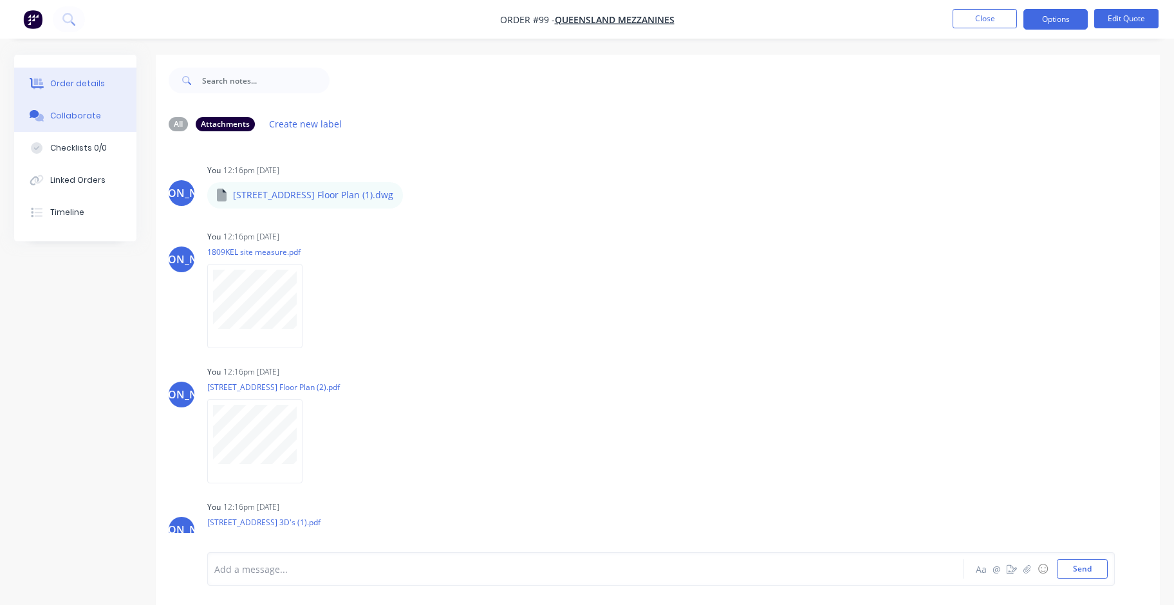
click at [91, 82] on div "Order details" at bounding box center [77, 84] width 55 height 12
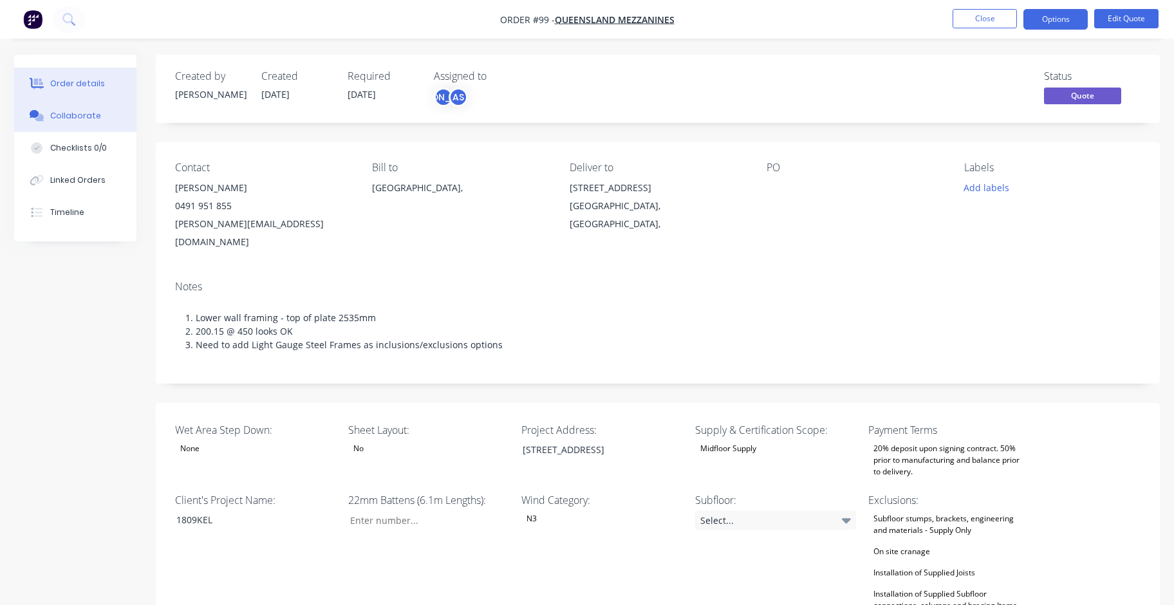
click at [73, 113] on div "Collaborate" at bounding box center [75, 116] width 51 height 12
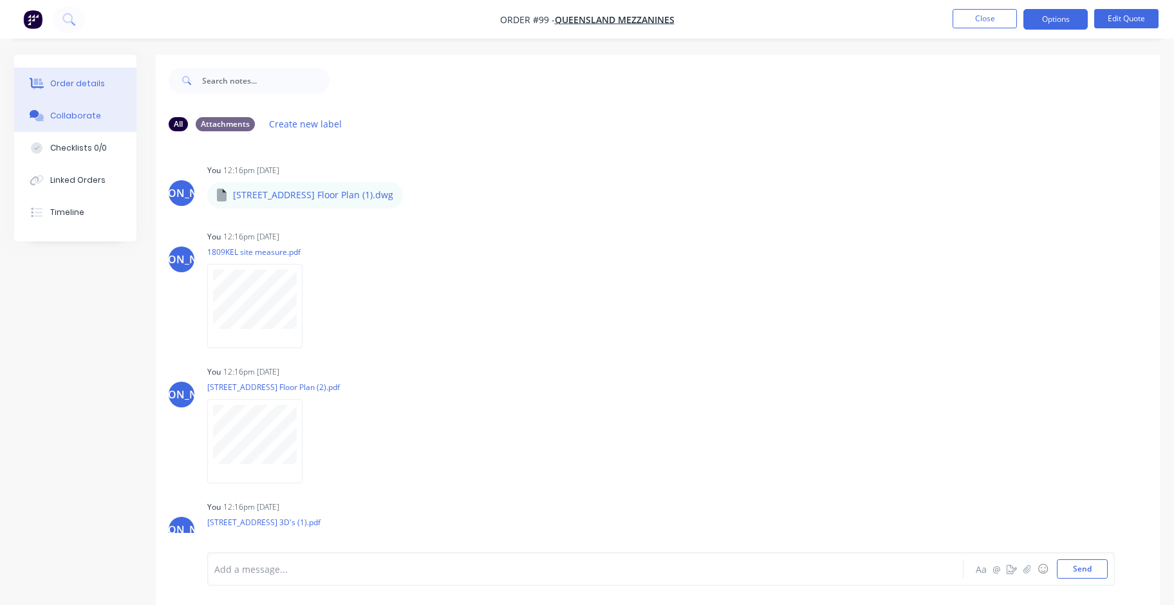
click at [67, 80] on div "Order details" at bounding box center [77, 84] width 55 height 12
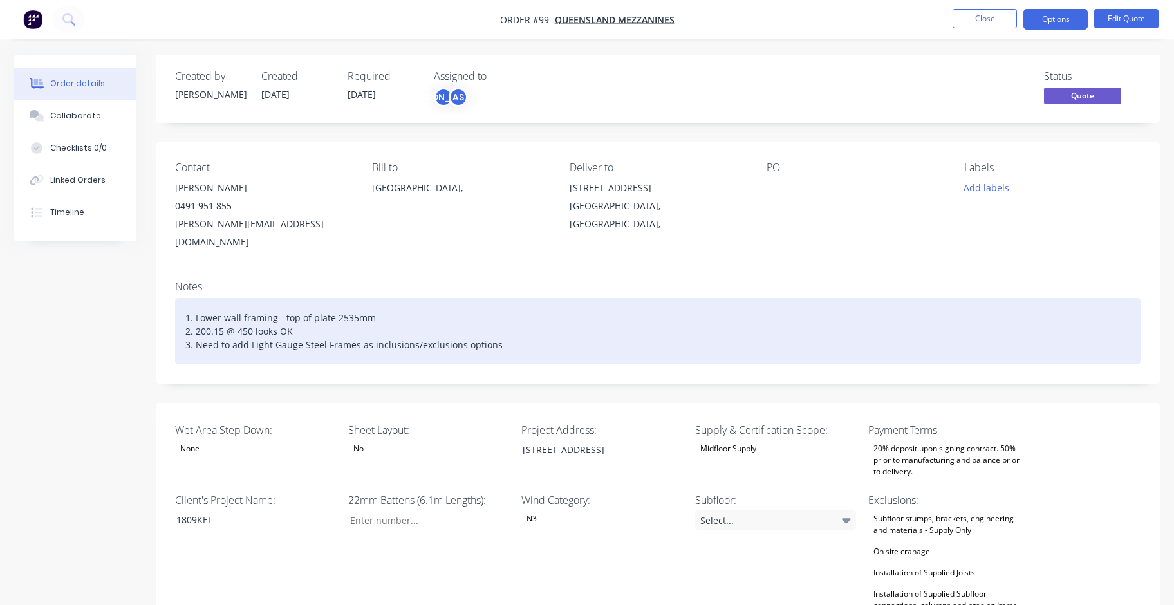
click at [551, 327] on div "1. Lower wall framing - top of plate 2535mm 2. 200.15 @ 450 looks OK 3. Need to…" at bounding box center [657, 331] width 965 height 66
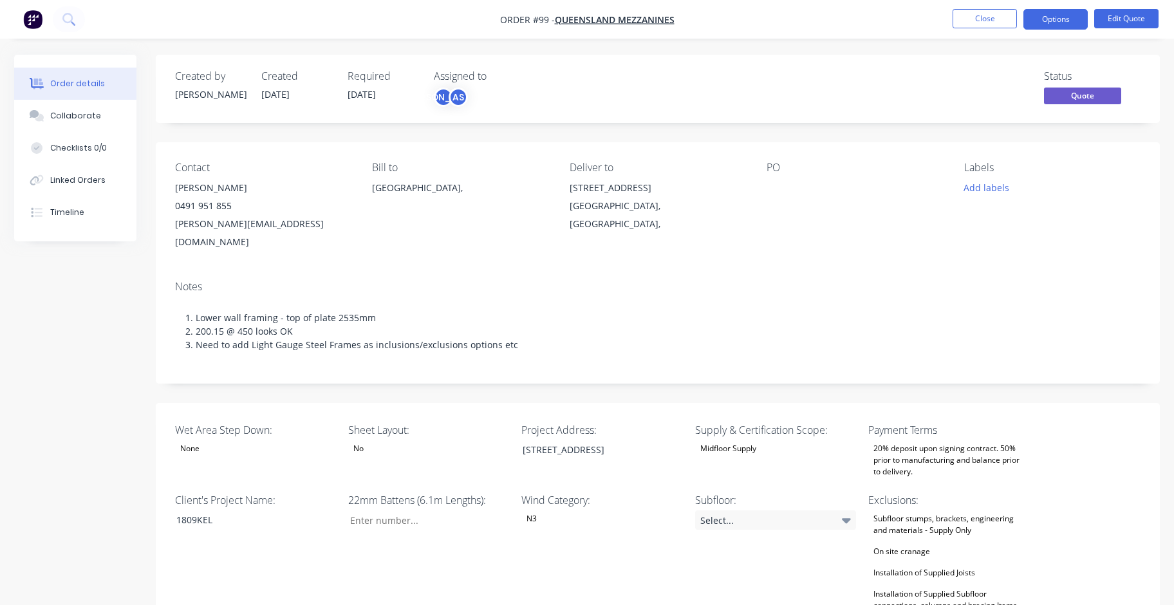
click at [578, 189] on div "Add labels" at bounding box center [1052, 187] width 176 height 17
click at [578, 21] on button "Options" at bounding box center [1055, 19] width 64 height 21
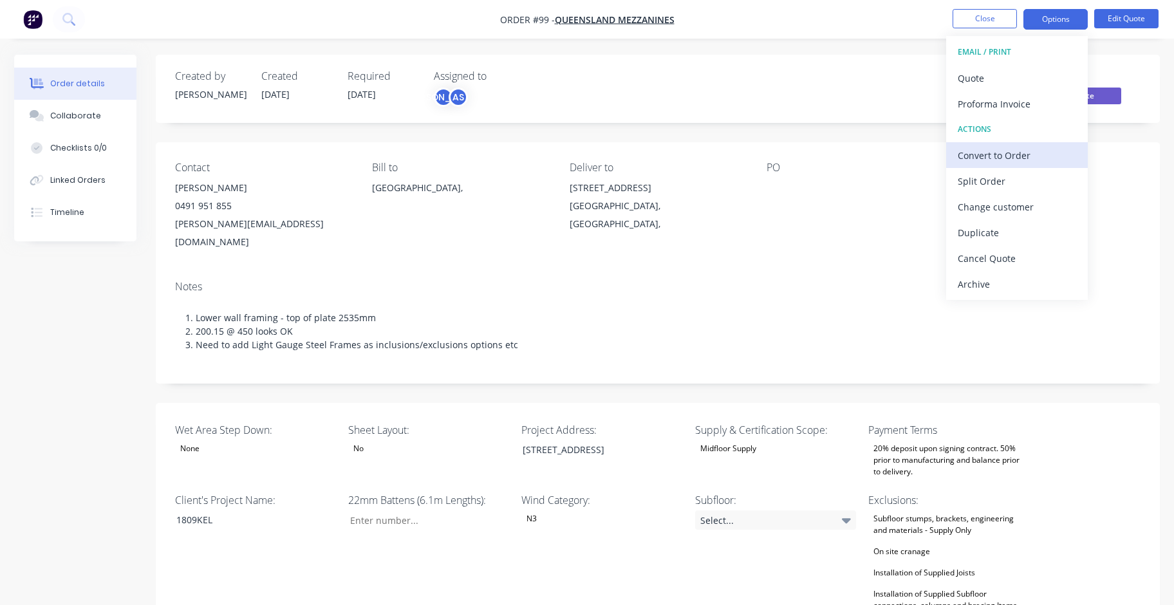
click at [578, 152] on div "Convert to Order" at bounding box center [1016, 155] width 118 height 19
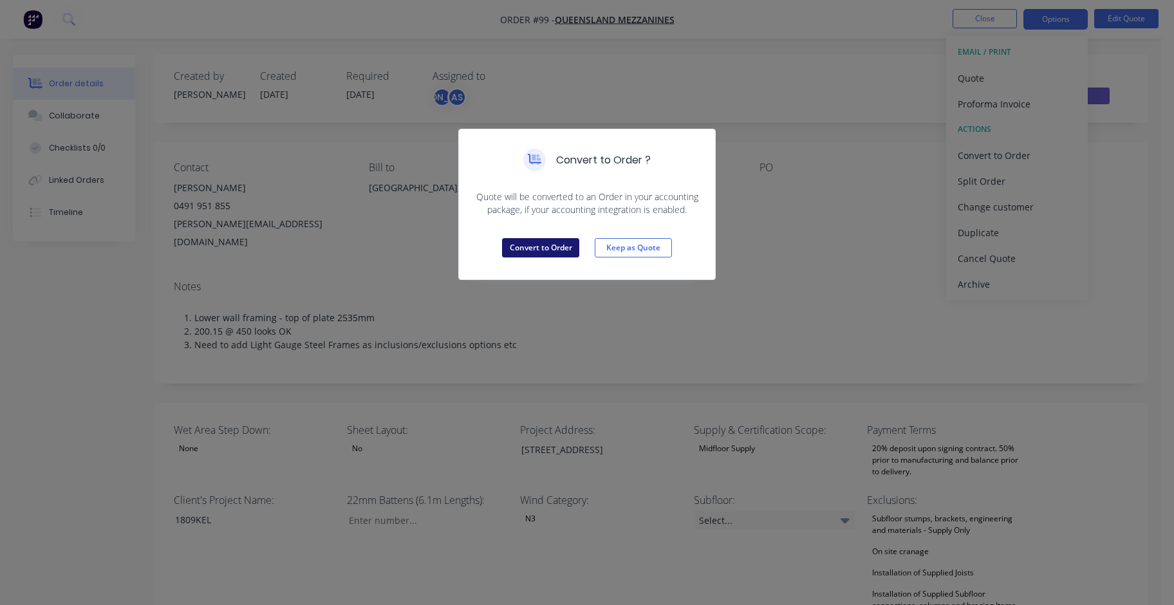
click at [531, 244] on button "Convert to Order" at bounding box center [540, 247] width 77 height 19
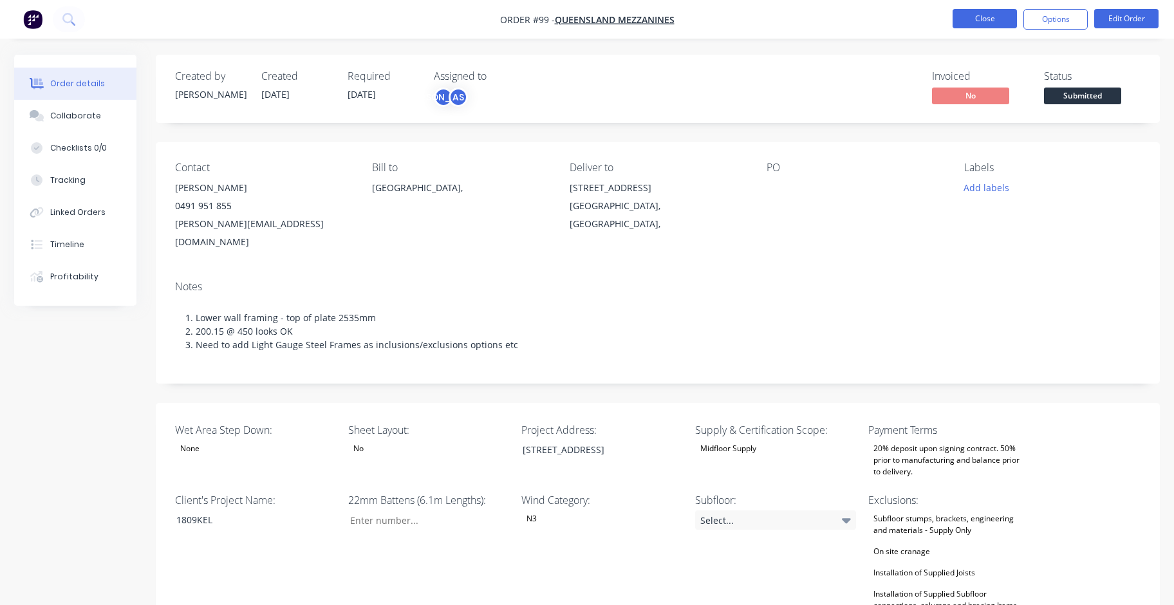
click at [578, 19] on button "Close" at bounding box center [984, 18] width 64 height 19
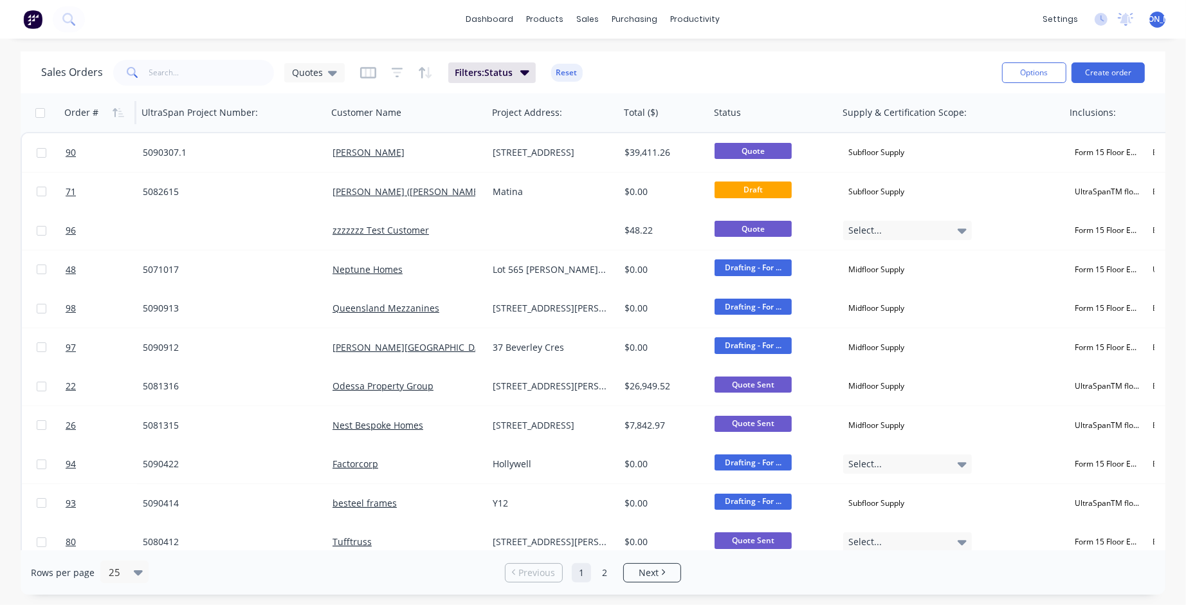
click at [84, 113] on div "Order #" at bounding box center [81, 112] width 34 height 13
click at [119, 113] on icon "button" at bounding box center [121, 112] width 6 height 9
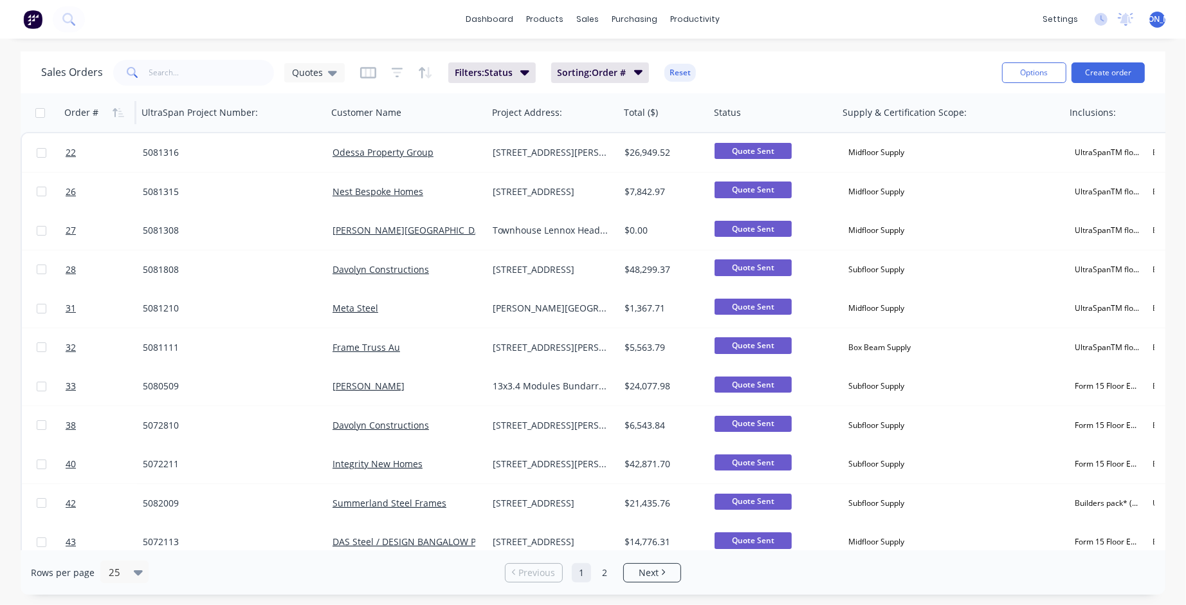
click at [119, 113] on icon "button" at bounding box center [121, 112] width 6 height 9
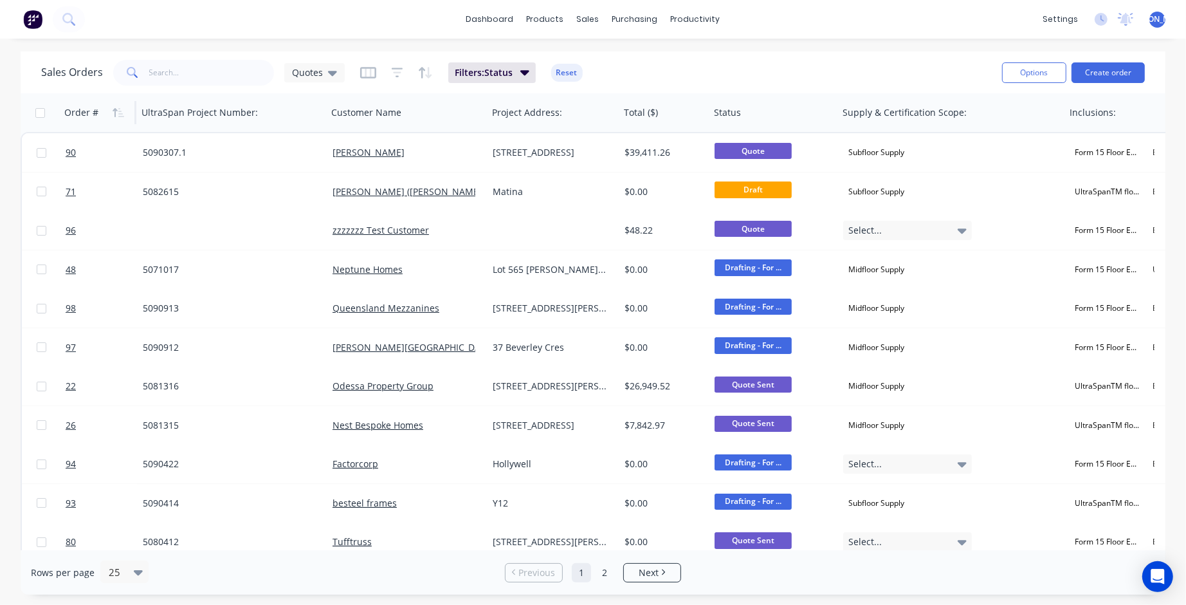
click at [93, 113] on div "Order #" at bounding box center [81, 112] width 34 height 13
click at [118, 111] on icon "button" at bounding box center [119, 112] width 12 height 10
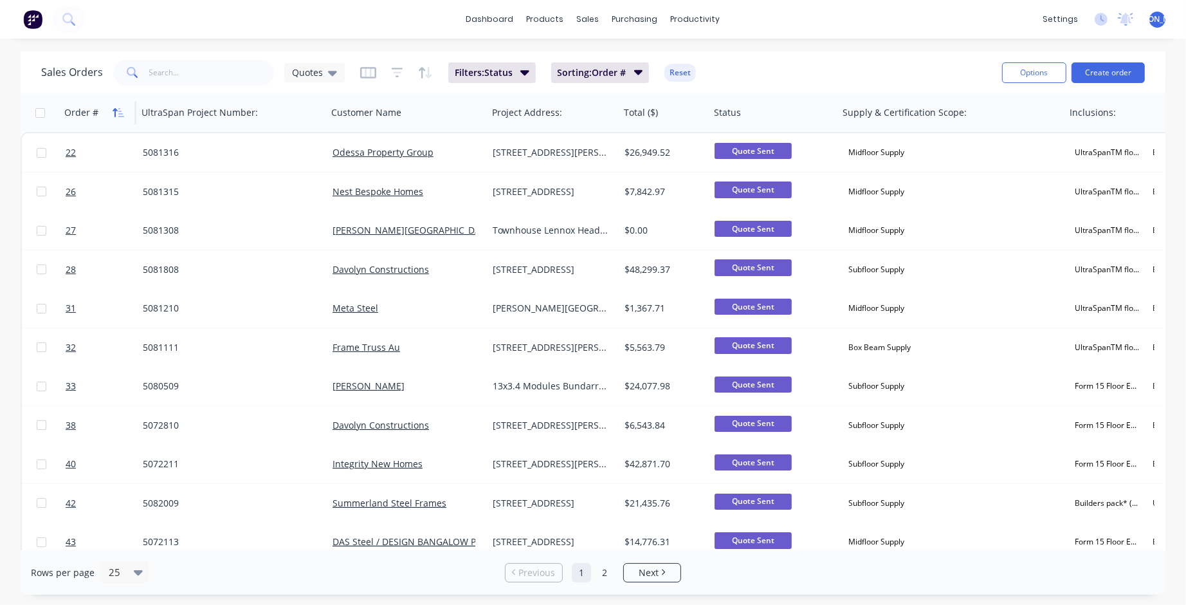
click at [120, 113] on icon "button" at bounding box center [121, 112] width 6 height 9
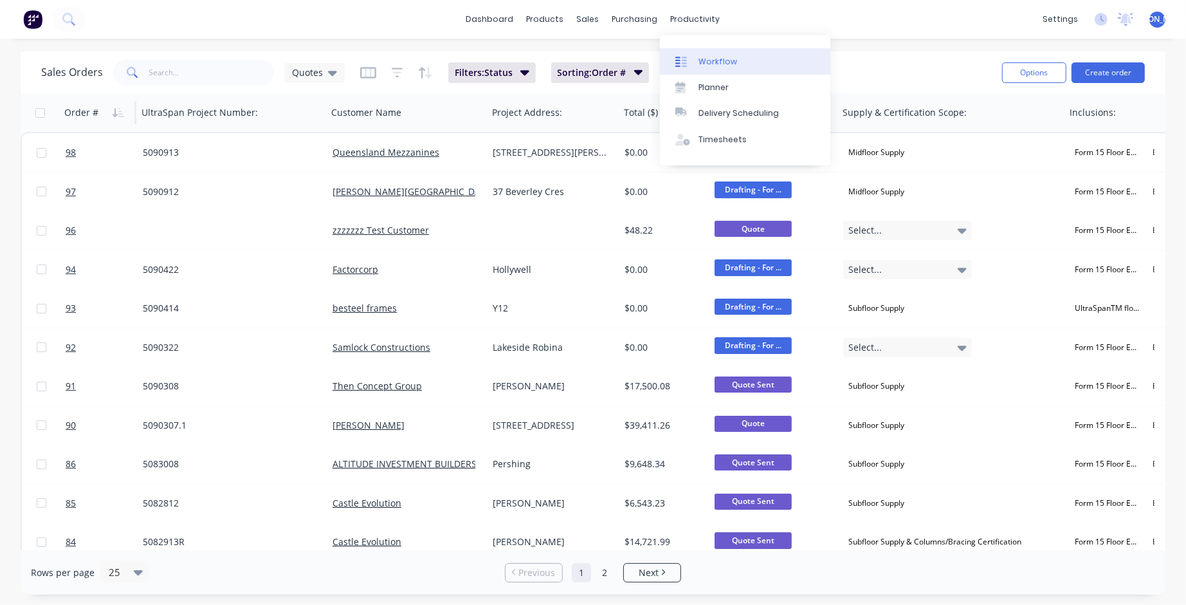
click at [711, 62] on div "Workflow" at bounding box center [718, 62] width 39 height 12
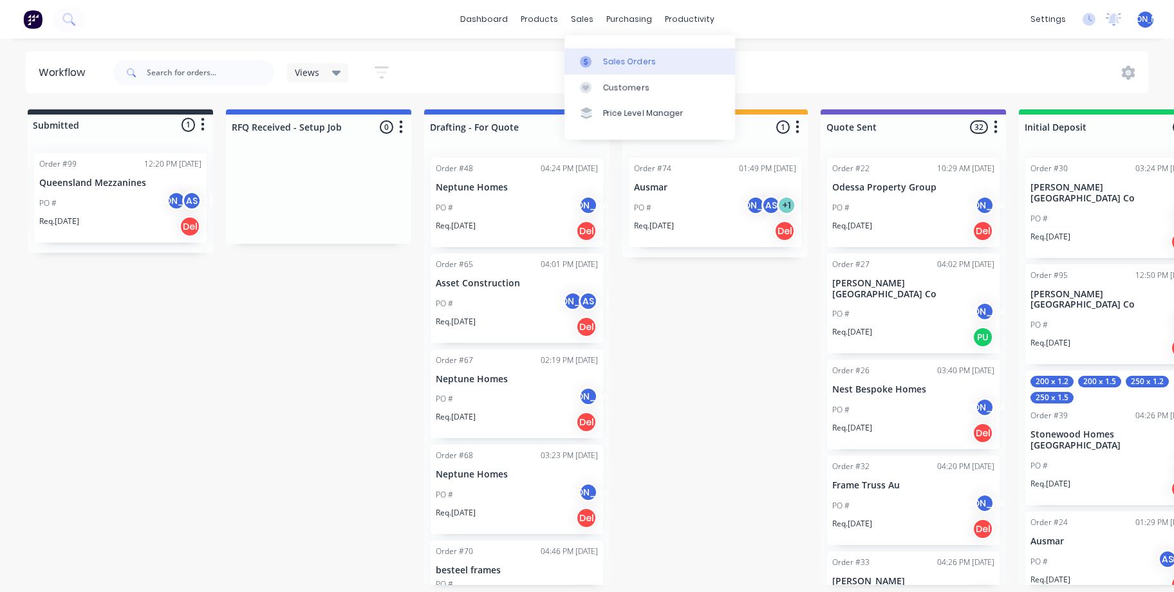
click at [650, 57] on div "Sales Orders" at bounding box center [629, 62] width 53 height 12
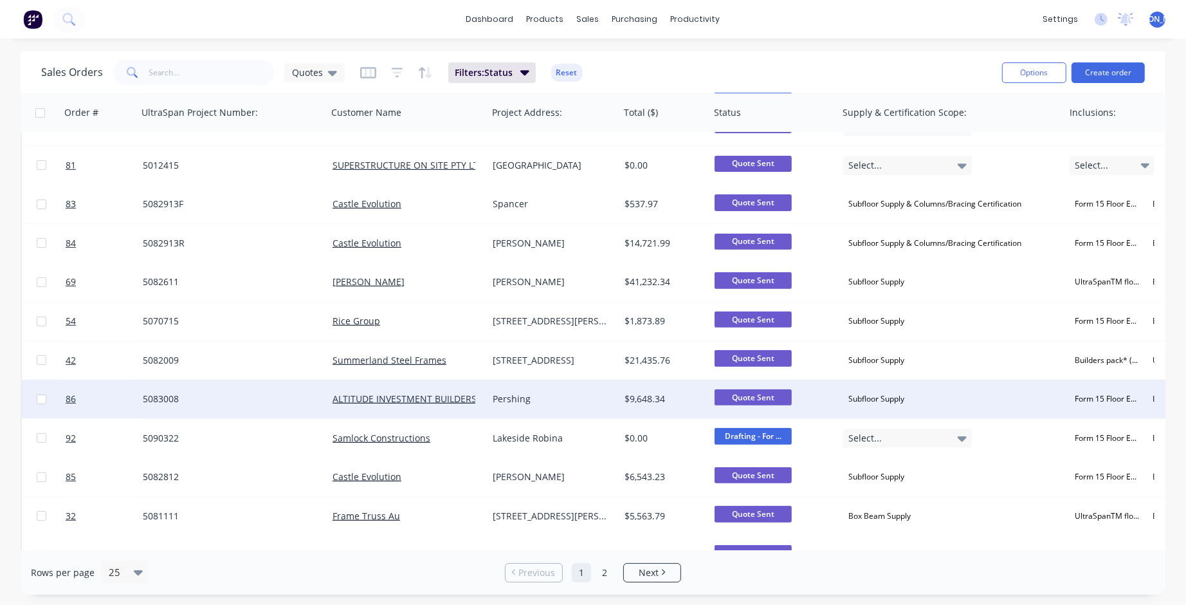
scroll to position [561, 0]
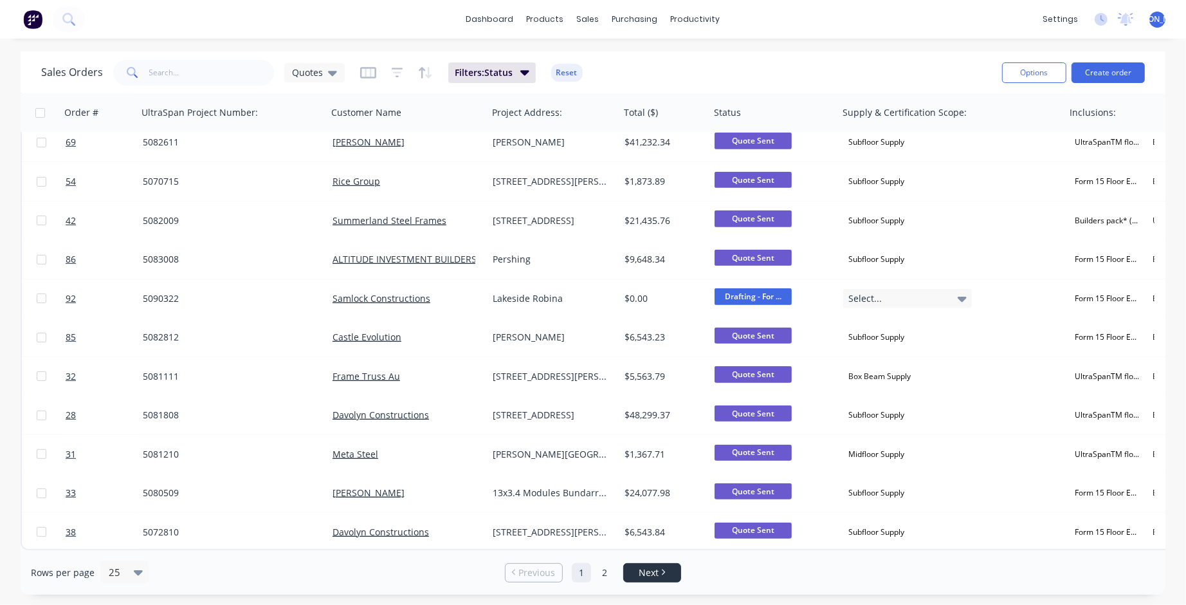
click at [651, 577] on span "Next" at bounding box center [649, 572] width 20 height 13
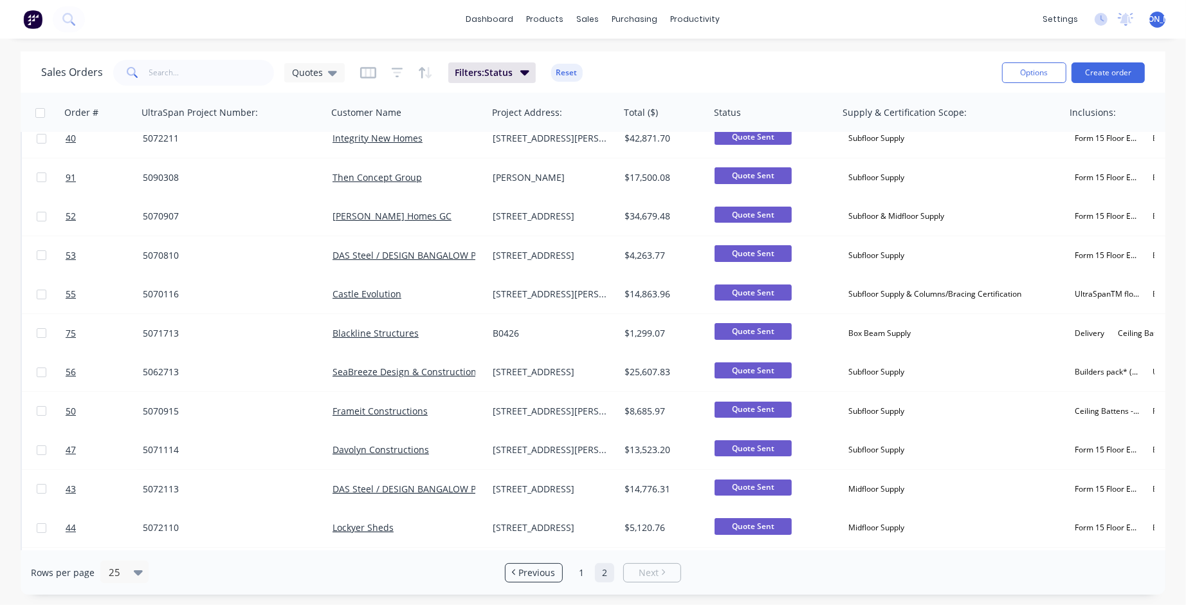
scroll to position [0, 0]
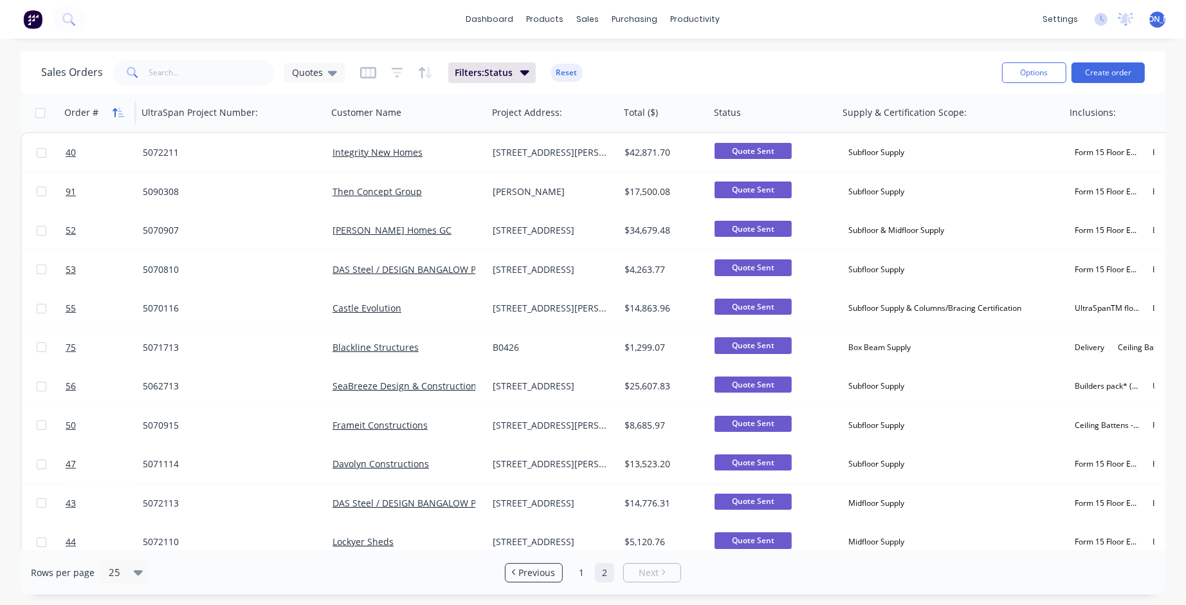
click at [113, 116] on icon "button" at bounding box center [119, 112] width 12 height 10
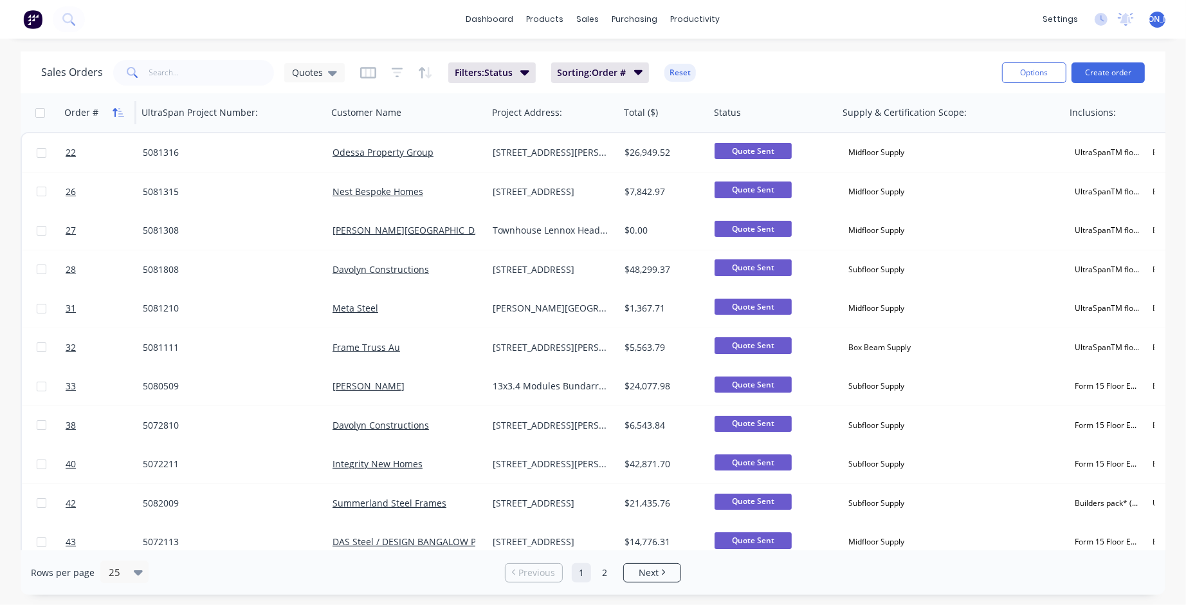
click at [124, 116] on button "button" at bounding box center [118, 112] width 19 height 19
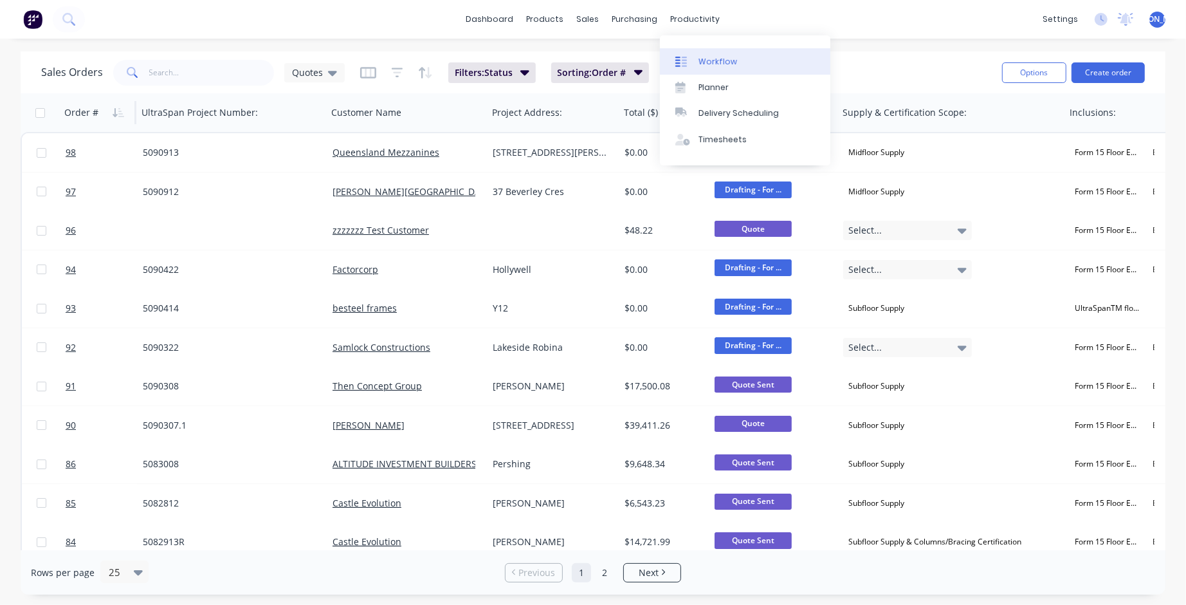
click at [750, 60] on link "Workflow" at bounding box center [745, 61] width 171 height 26
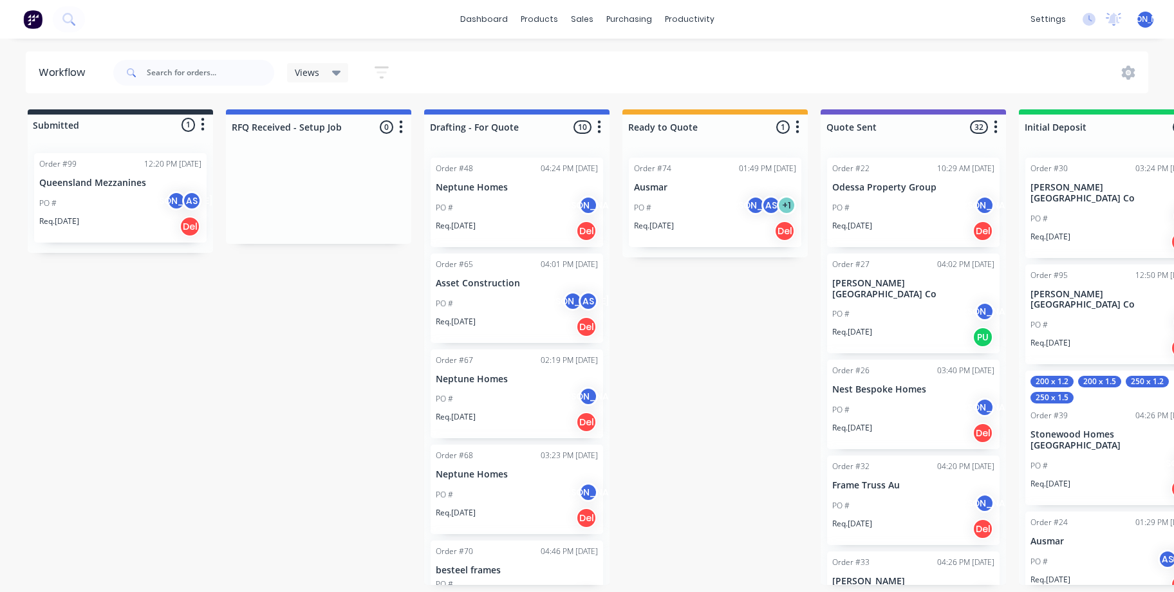
click at [68, 171] on div "Order #99 12:20 PM [DATE] Queensland Mezzanines PO # JO AS Req. [DATE] Del" at bounding box center [120, 197] width 172 height 89
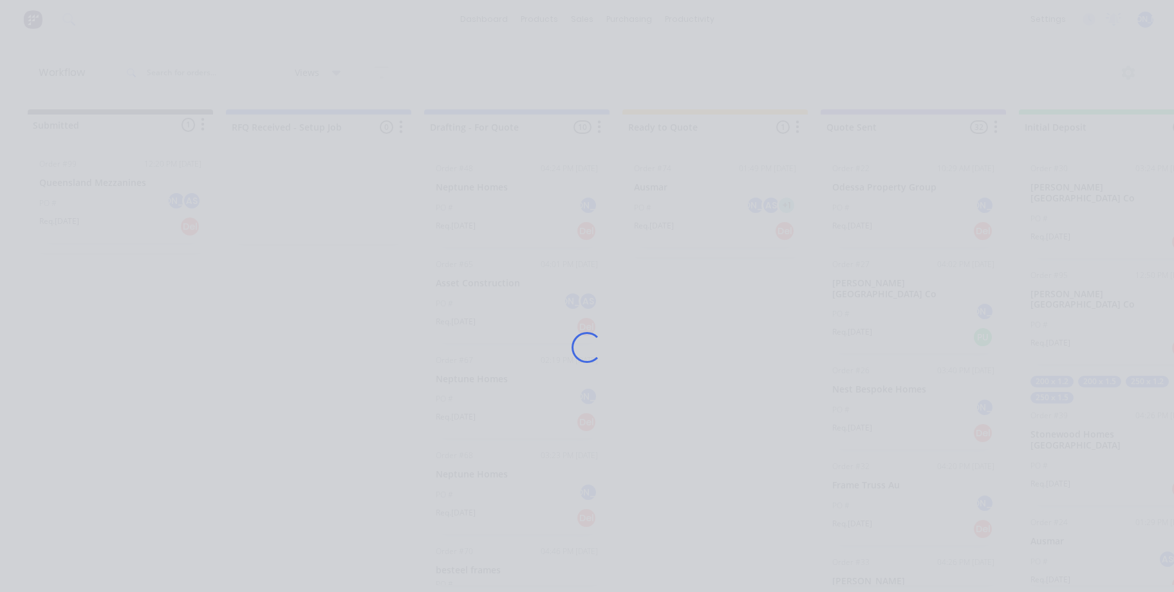
click at [78, 190] on div "Loading..." at bounding box center [586, 347] width 1029 height 592
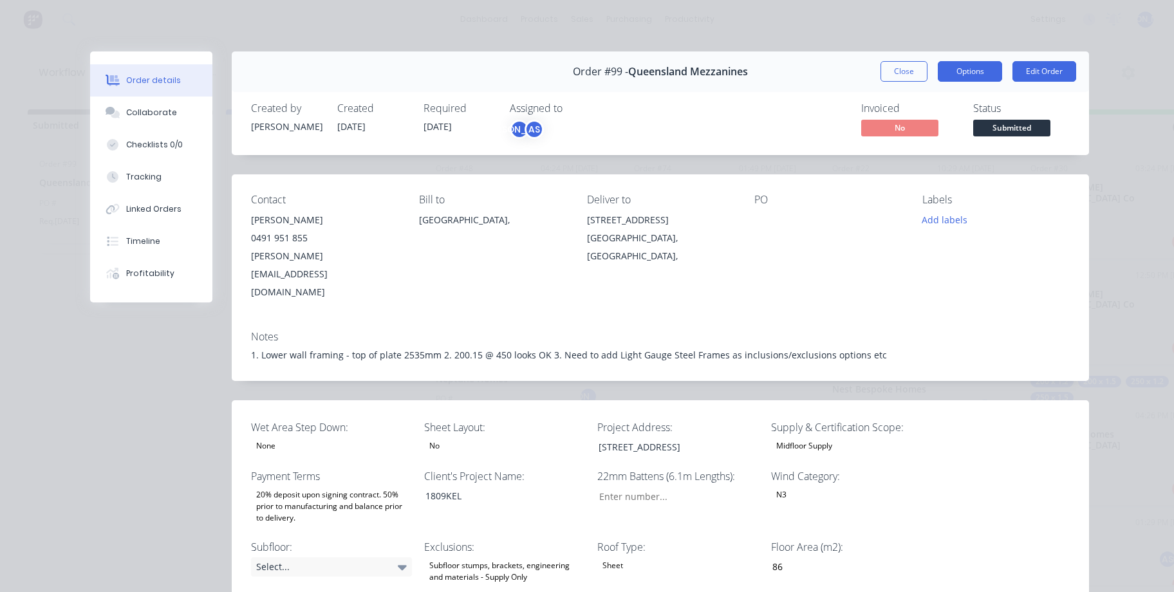
click at [992, 69] on button "Options" at bounding box center [969, 71] width 64 height 21
click at [983, 69] on button "Options" at bounding box center [969, 71] width 64 height 21
click at [1017, 121] on span "Submitted" at bounding box center [1011, 128] width 77 height 16
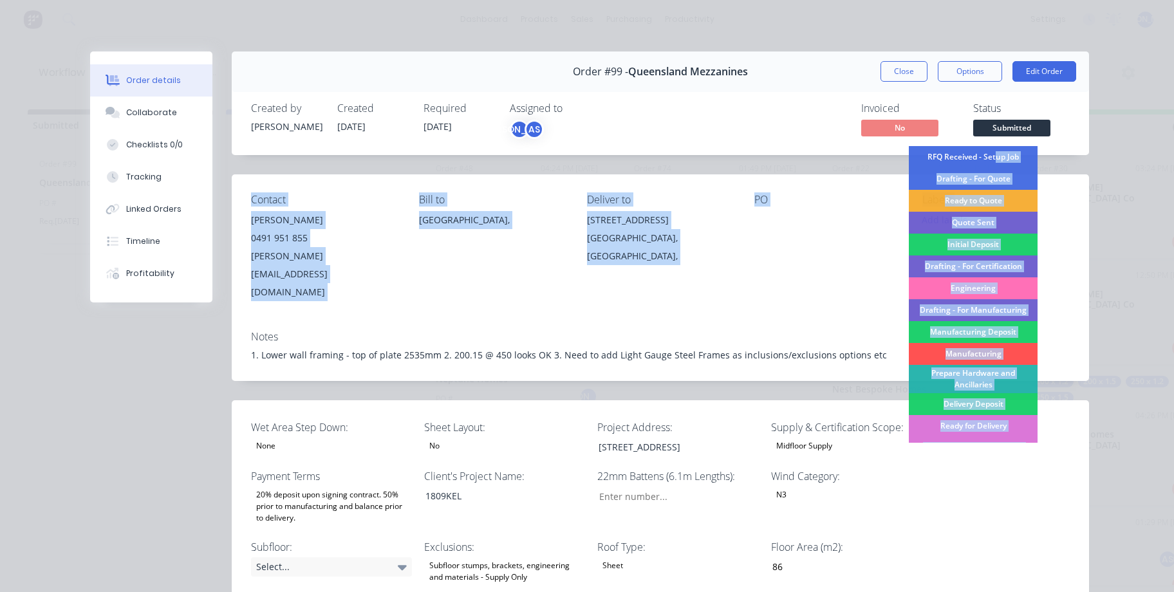
drag, startPoint x: 990, startPoint y: 158, endPoint x: 1075, endPoint y: 221, distance: 105.3
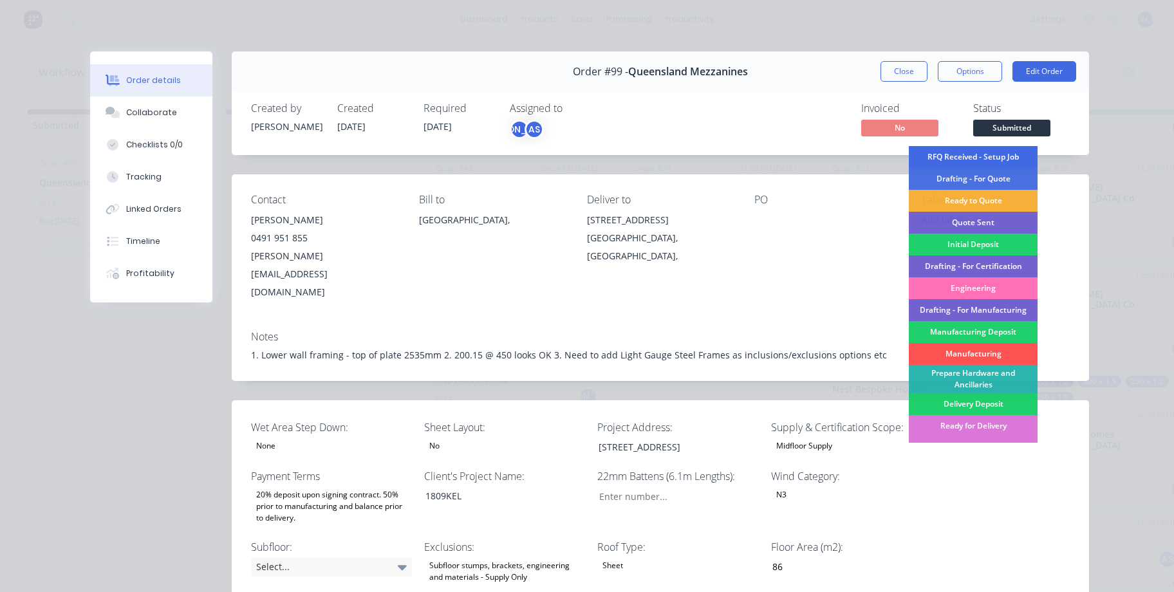
click at [968, 149] on div "RFQ Received - Setup Job" at bounding box center [973, 157] width 129 height 22
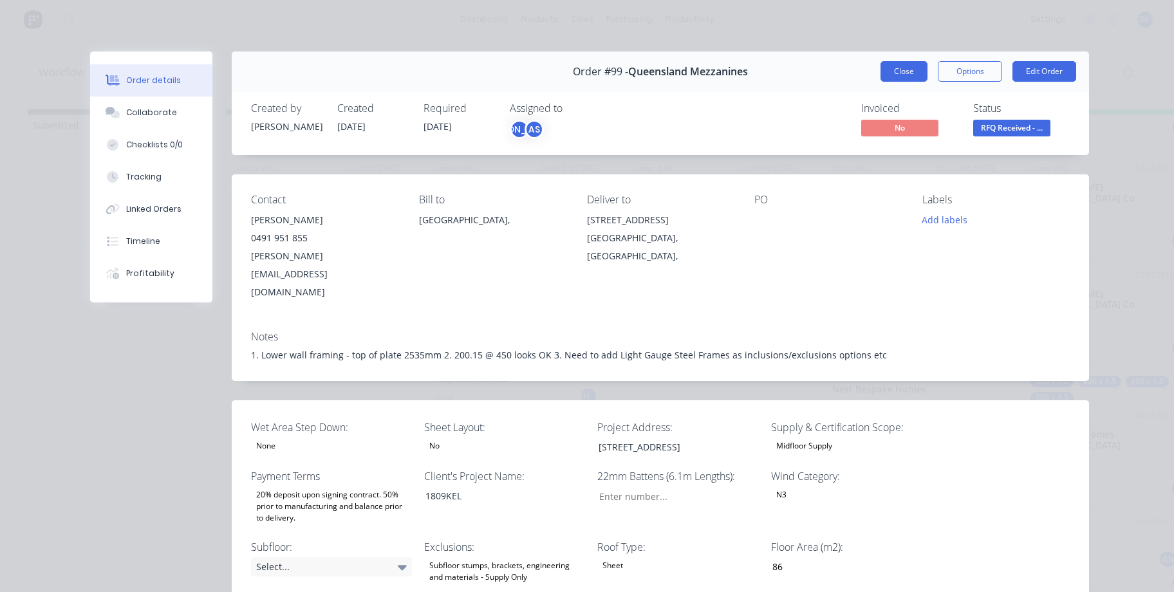
click at [909, 68] on button "Close" at bounding box center [903, 71] width 47 height 21
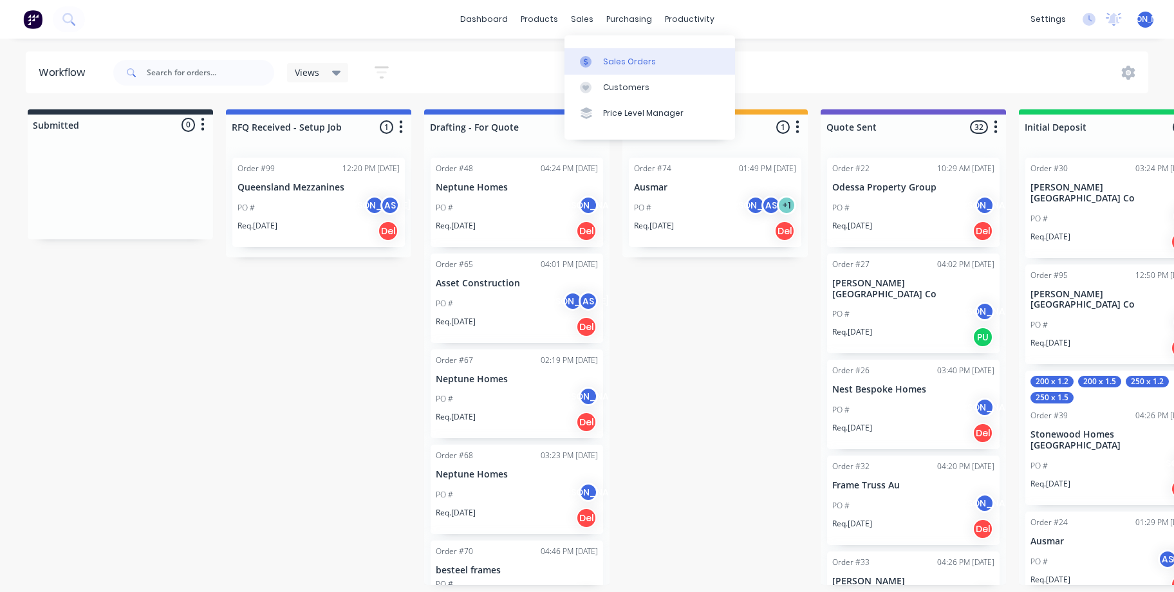
click at [612, 57] on div "Sales Orders" at bounding box center [629, 62] width 53 height 12
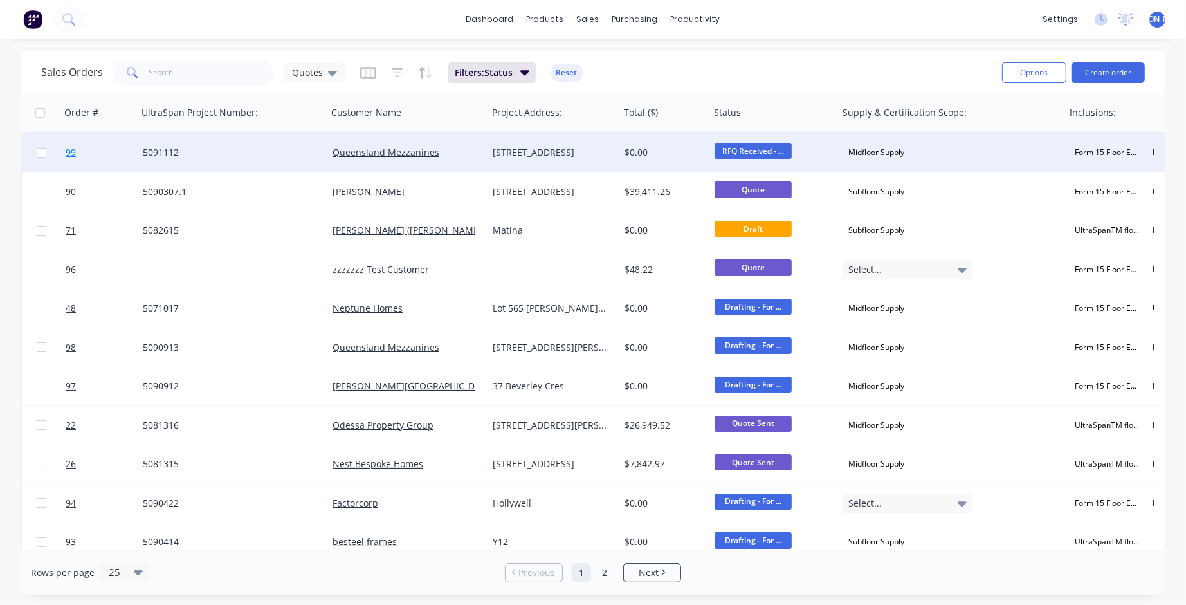
click at [77, 151] on link "99" at bounding box center [104, 152] width 77 height 39
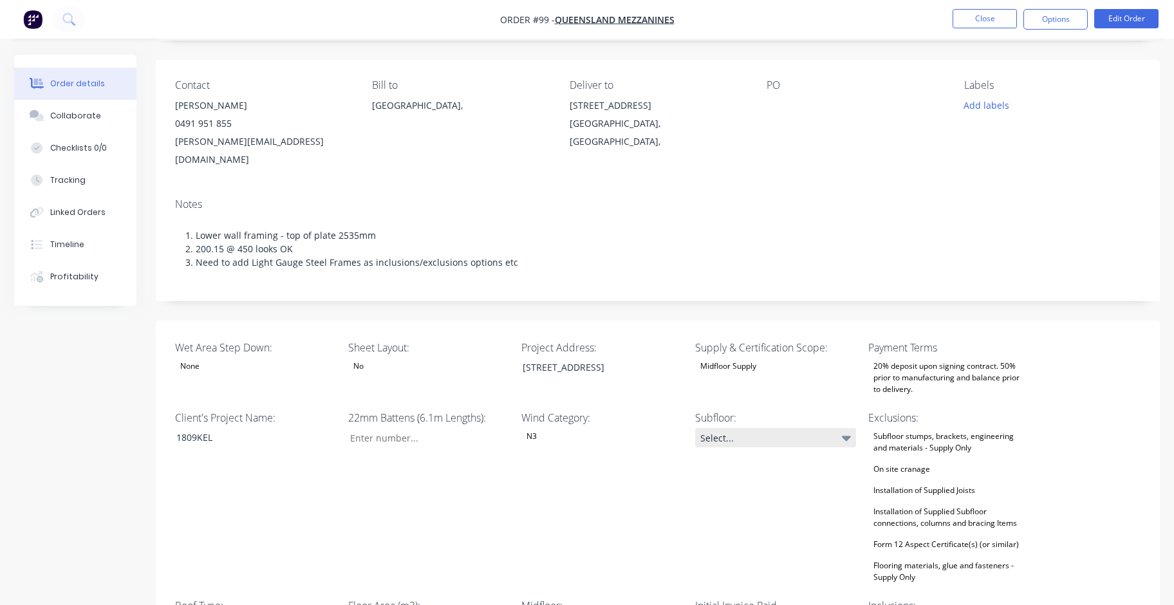
click at [847, 436] on icon at bounding box center [846, 438] width 9 height 5
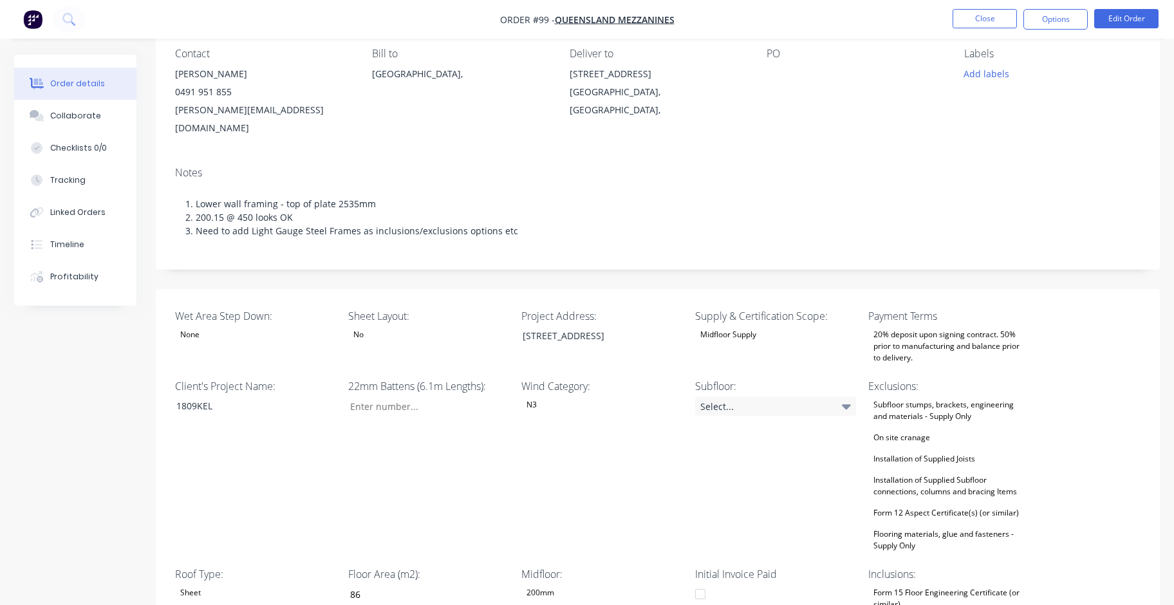
click at [611, 493] on div "Wind Category: N3" at bounding box center [601, 466] width 161 height 176
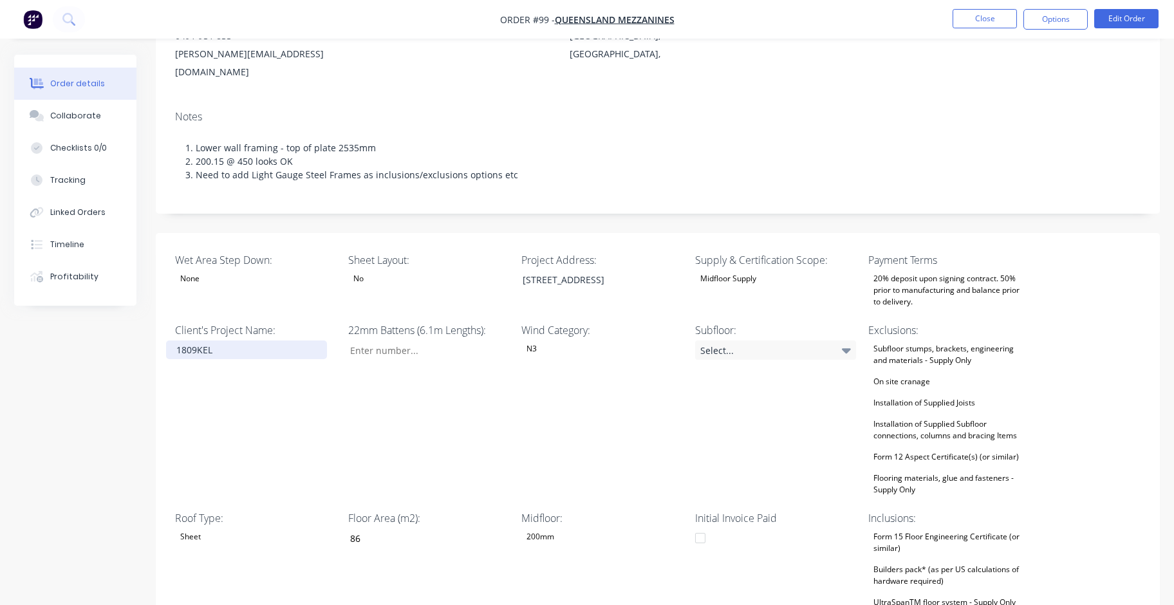
scroll to position [171, 0]
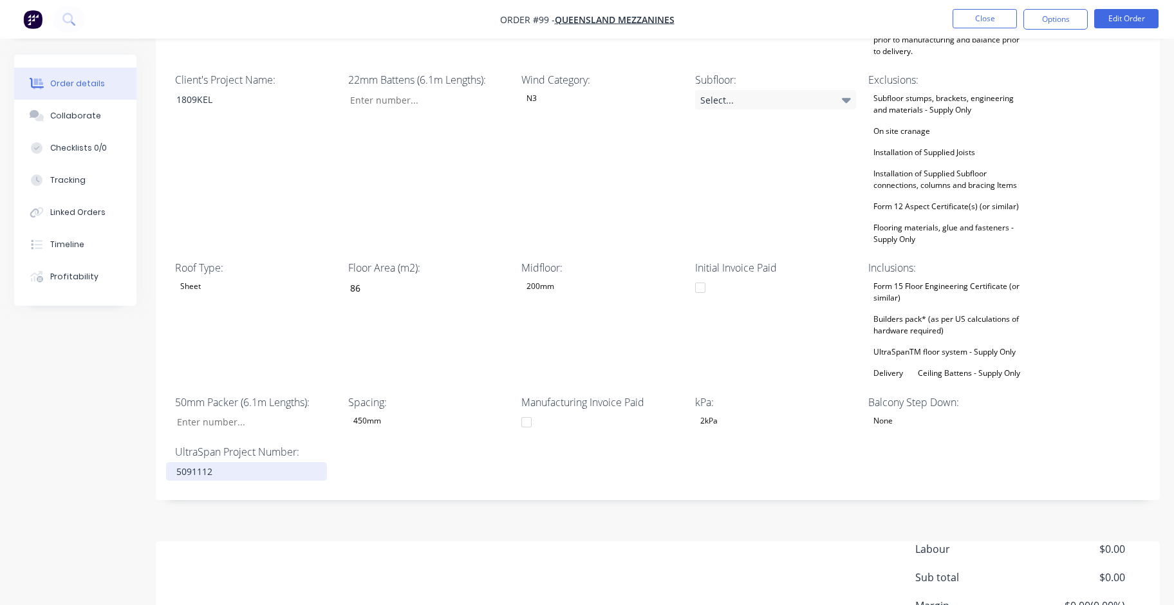
click at [228, 462] on div "5091112" at bounding box center [246, 471] width 161 height 19
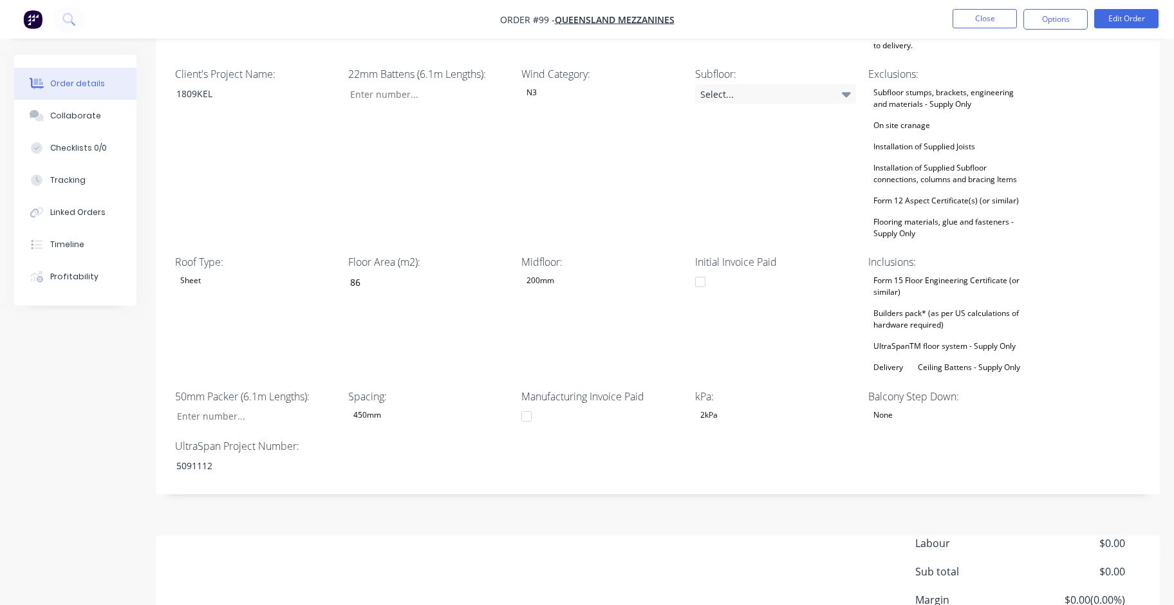
click at [436, 431] on div "Wet Area Step Down: None Sheet Layout: No Project Address: [STREET_ADDRESS] Sup…" at bounding box center [658, 235] width 1004 height 517
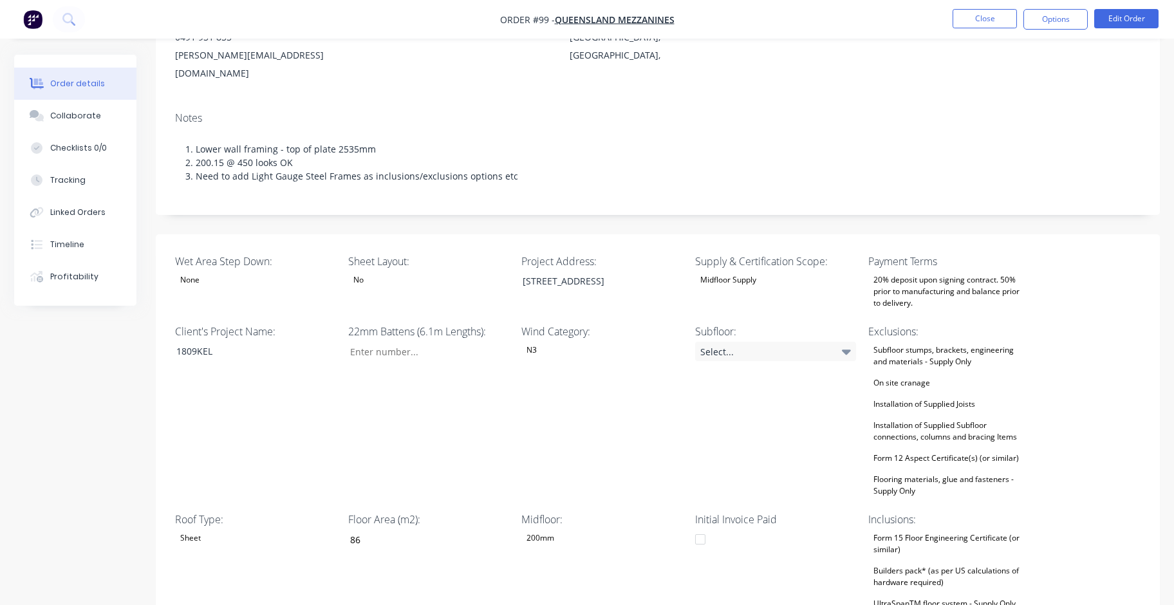
scroll to position [169, 0]
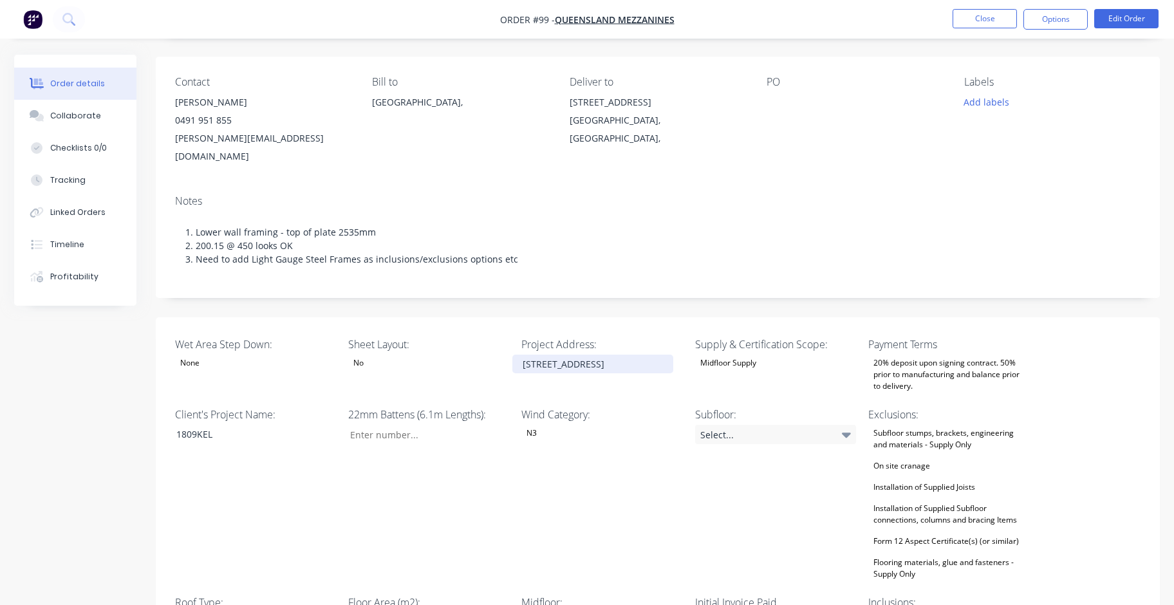
click at [630, 355] on div "[STREET_ADDRESS]" at bounding box center [592, 364] width 161 height 19
click at [640, 355] on div "[STREET_ADDRESS]" at bounding box center [592, 364] width 161 height 19
click at [643, 355] on div "[STREET_ADDRESS]" at bounding box center [592, 364] width 161 height 19
click at [600, 482] on div "Wind Category: N3" at bounding box center [601, 495] width 161 height 176
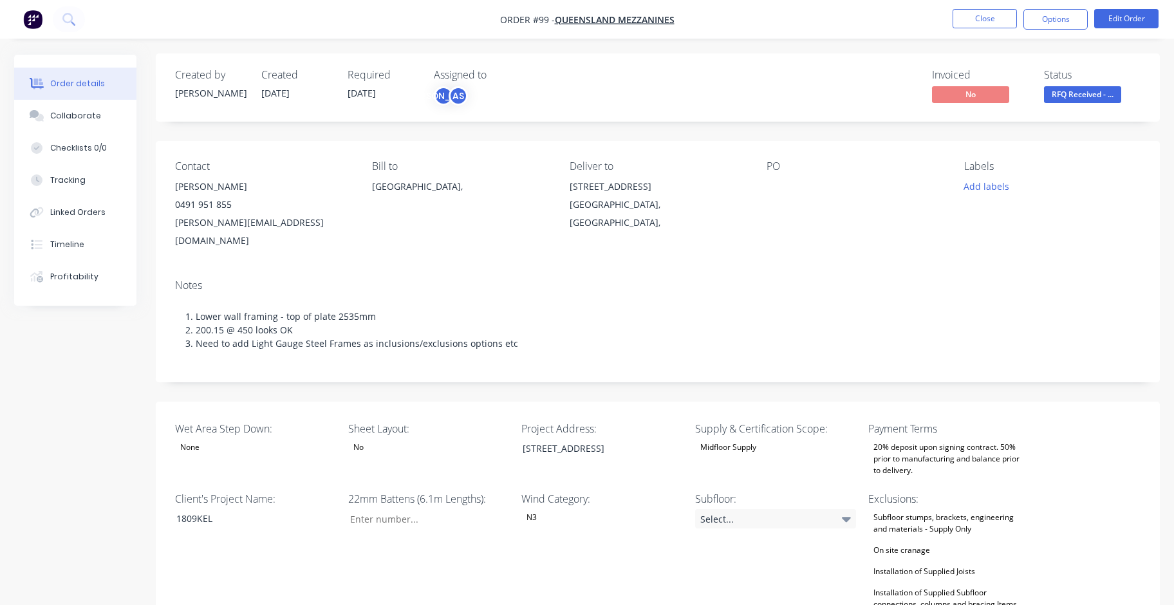
scroll to position [0, 0]
click at [1059, 22] on button "Options" at bounding box center [1055, 19] width 64 height 21
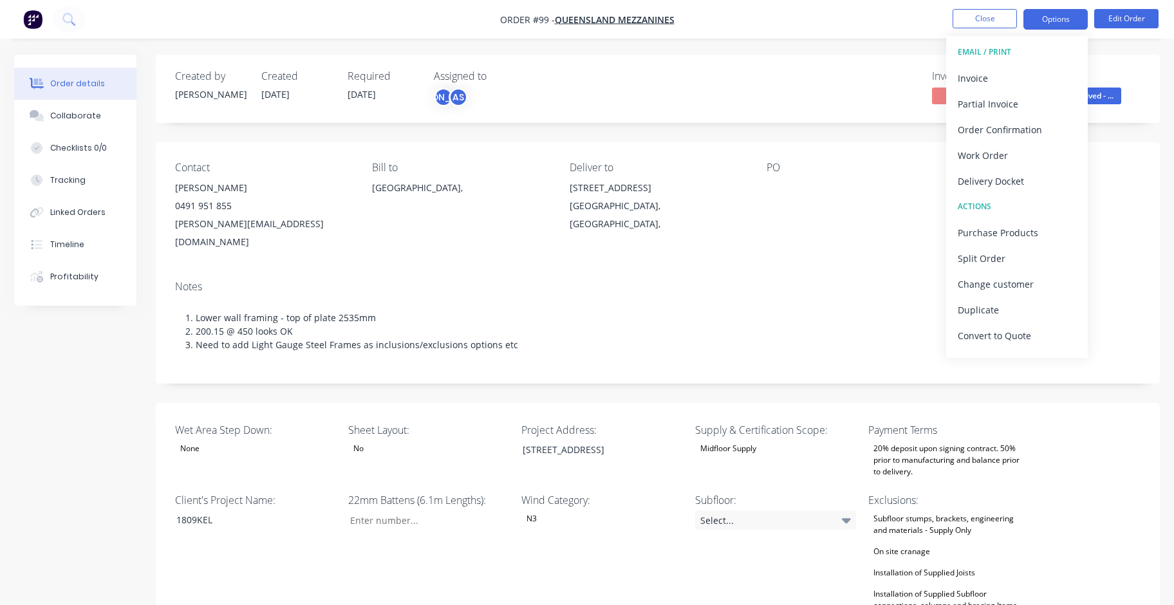
click at [1059, 22] on button "Options" at bounding box center [1055, 19] width 64 height 21
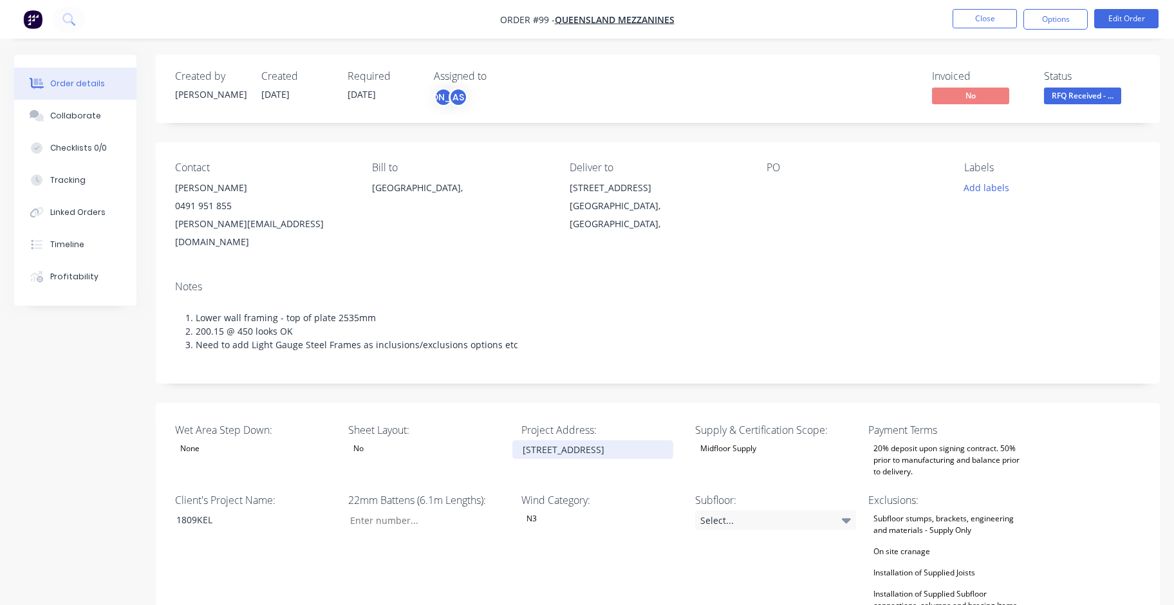
click at [573, 446] on div "[STREET_ADDRESS]" at bounding box center [592, 449] width 161 height 19
click at [995, 24] on button "Close" at bounding box center [984, 18] width 64 height 19
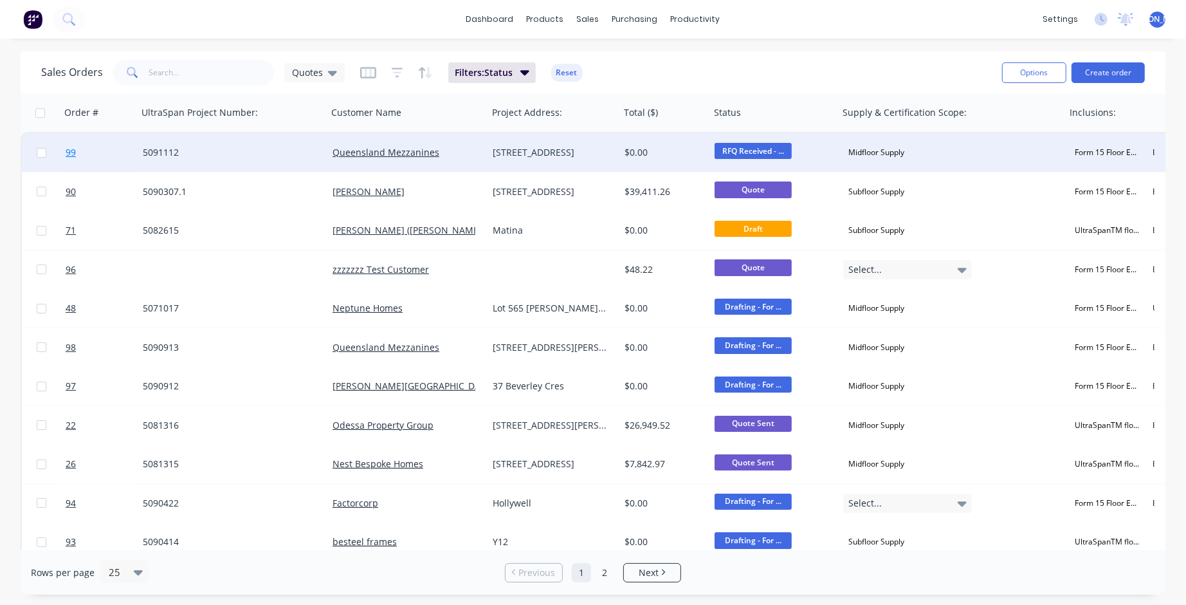
click at [76, 153] on link "99" at bounding box center [104, 152] width 77 height 39
